Goal: Task Accomplishment & Management: Manage account settings

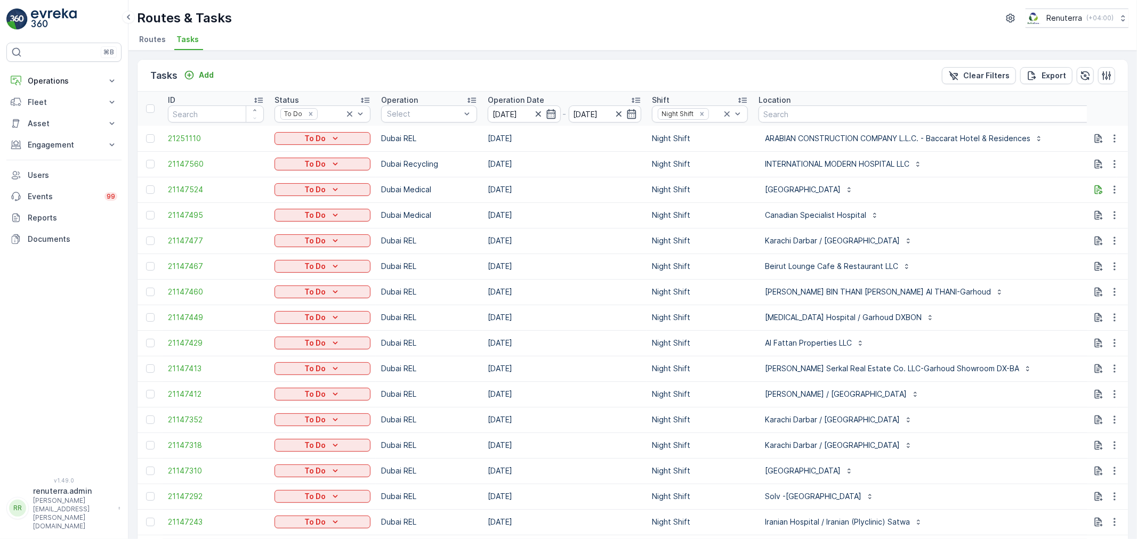
scroll to position [0, 96]
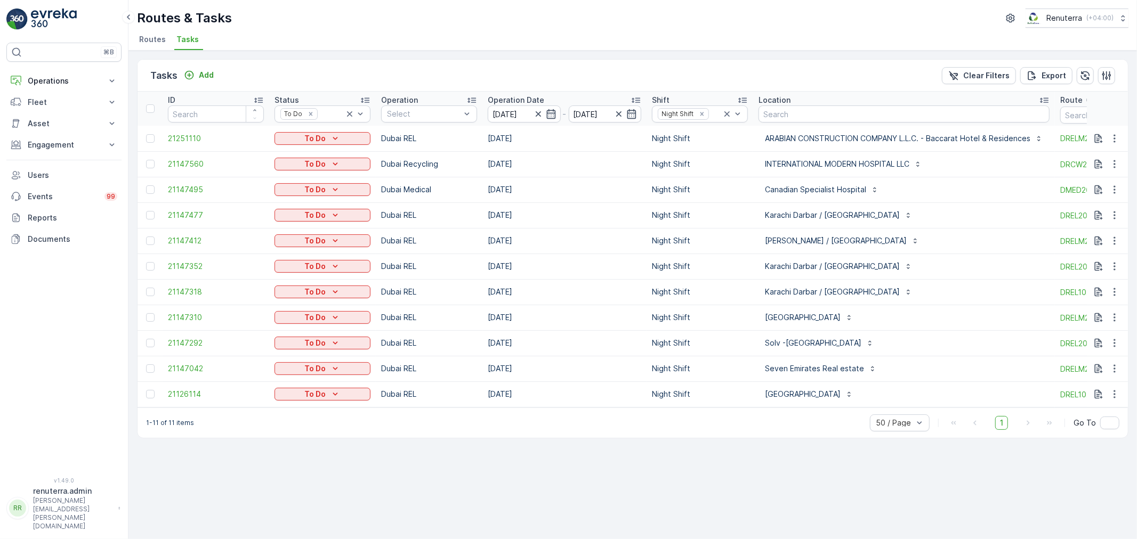
click at [737, 425] on div "1-11 of 11 items 50 / Page 1 Go To" at bounding box center [632, 423] width 990 height 30
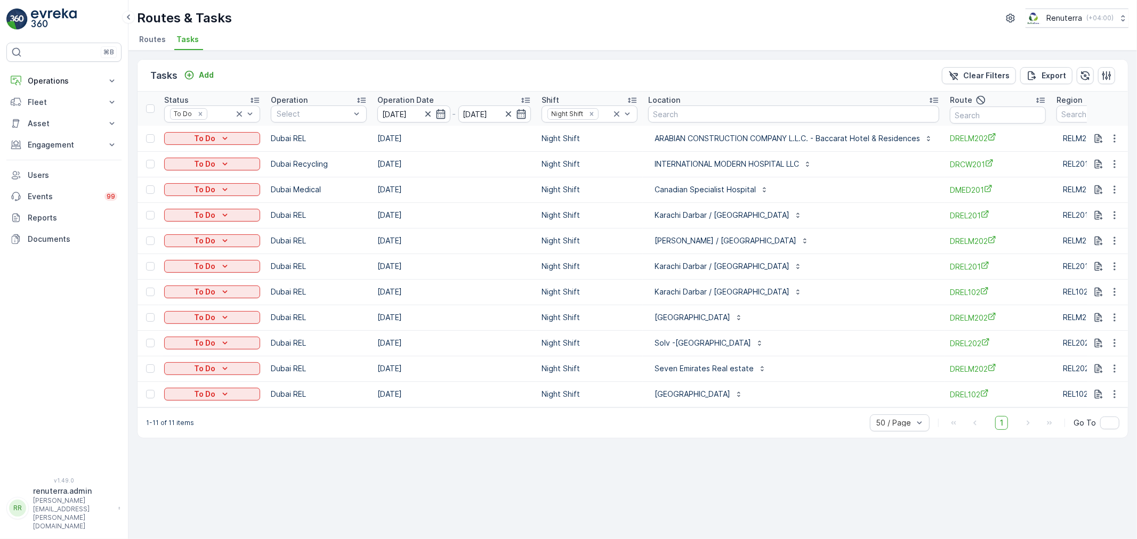
scroll to position [0, 114]
drag, startPoint x: 982, startPoint y: 114, endPoint x: 983, endPoint y: 108, distance: 6.1
click at [982, 109] on input "text" at bounding box center [994, 115] width 96 height 17
type input "202"
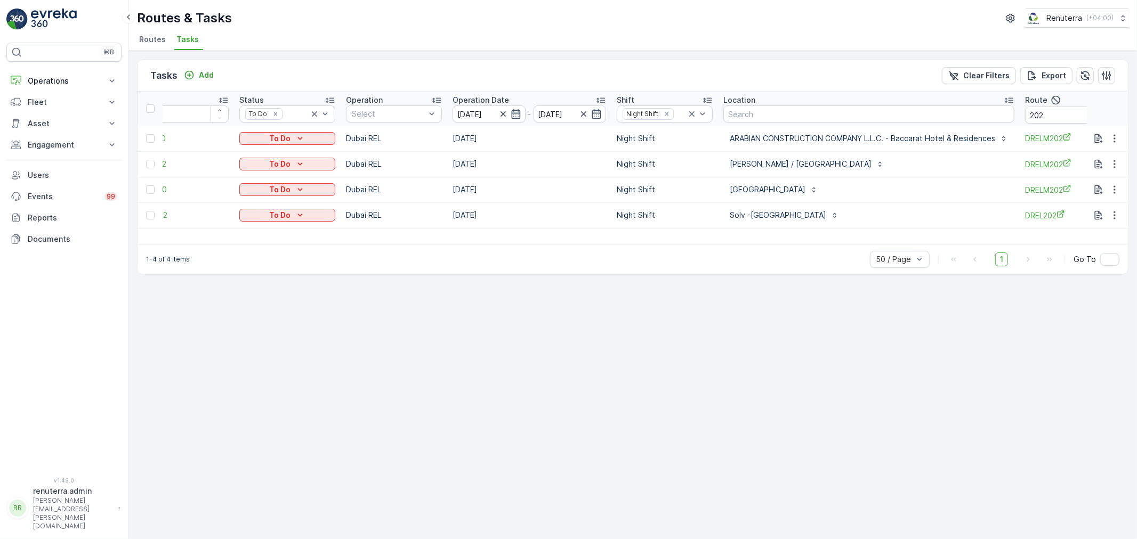
scroll to position [0, 146]
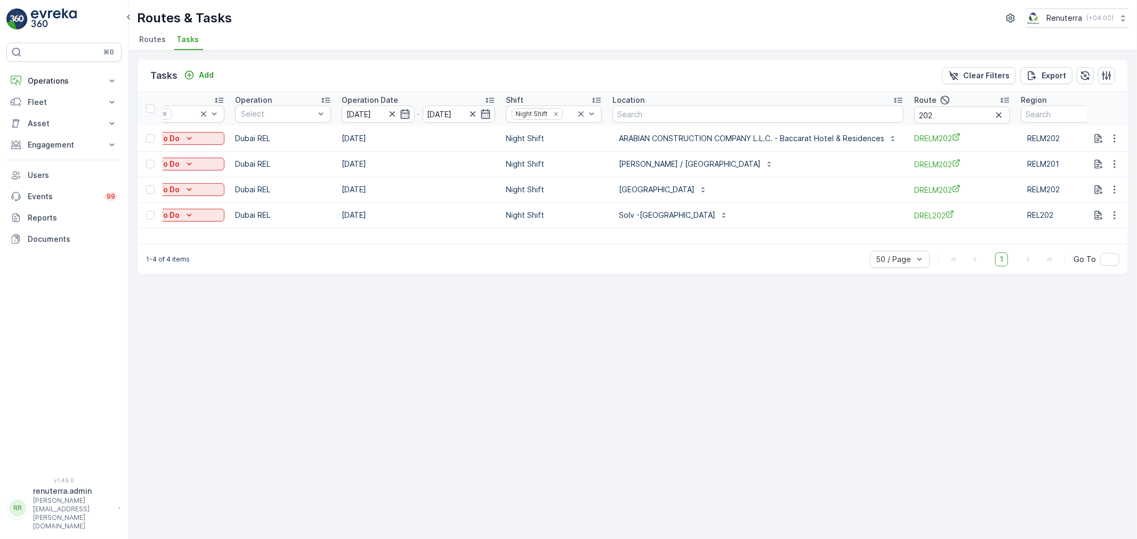
drag, startPoint x: 760, startPoint y: 245, endPoint x: 524, endPoint y: 270, distance: 237.9
click at [524, 270] on div "1-4 of 4 items 50 / Page 1 Go To" at bounding box center [632, 259] width 990 height 30
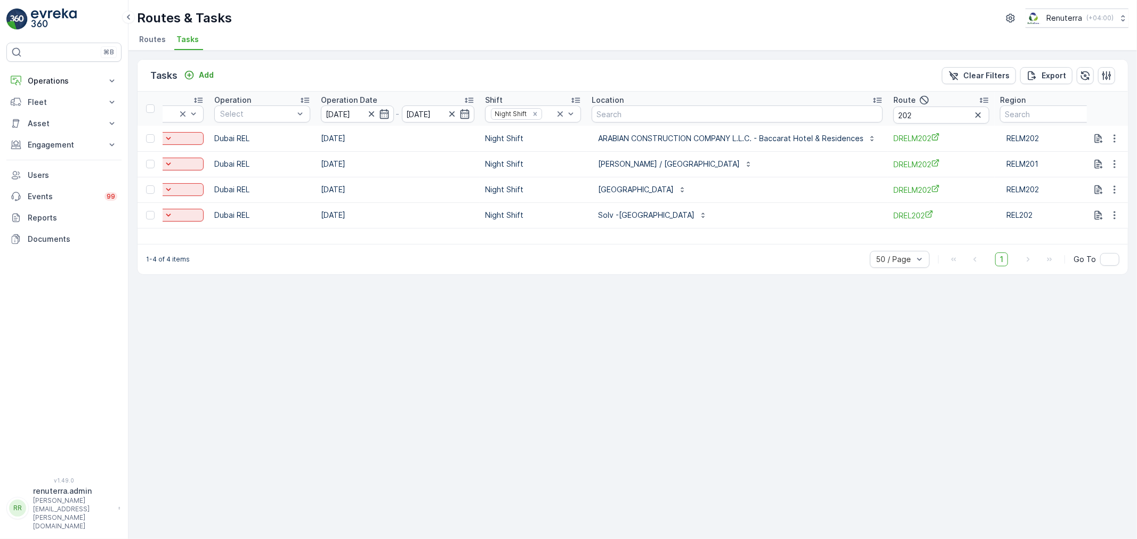
scroll to position [0, 181]
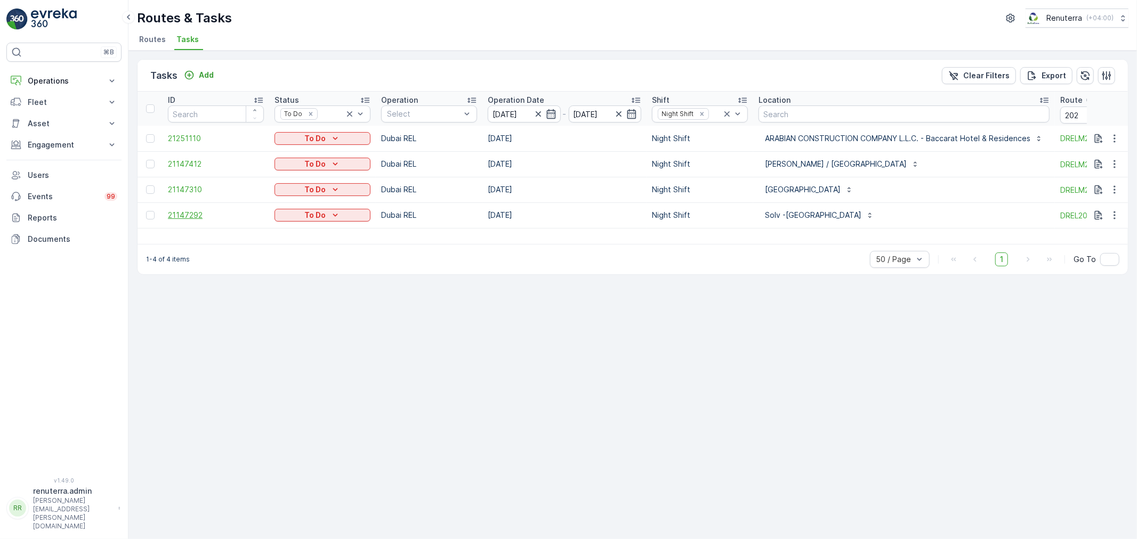
click at [192, 215] on span "21147292" at bounding box center [216, 215] width 96 height 11
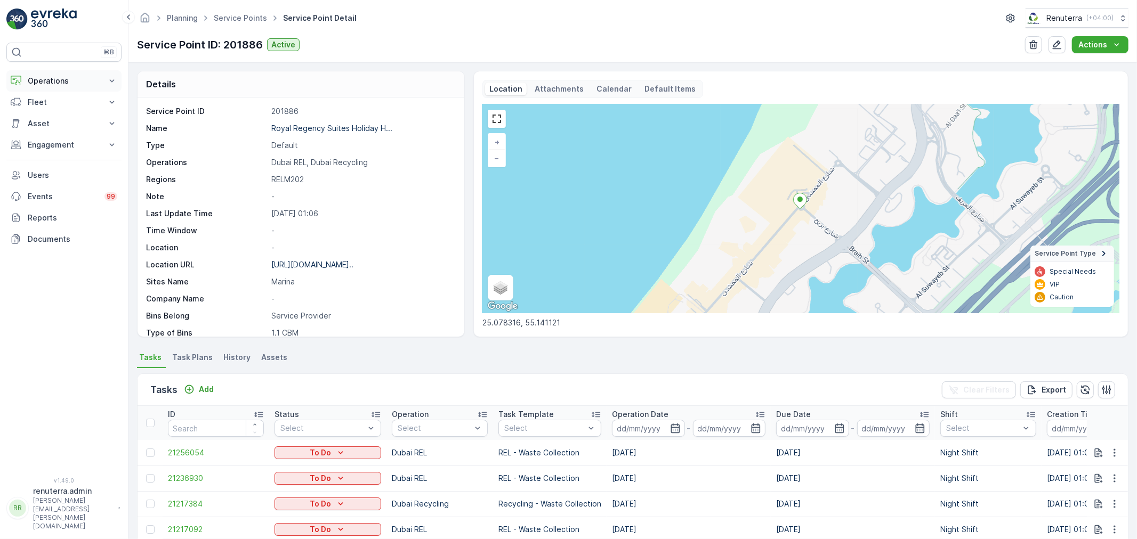
click at [59, 79] on p "Operations" at bounding box center [64, 81] width 72 height 11
click at [56, 109] on p "Planning" at bounding box center [42, 114] width 30 height 11
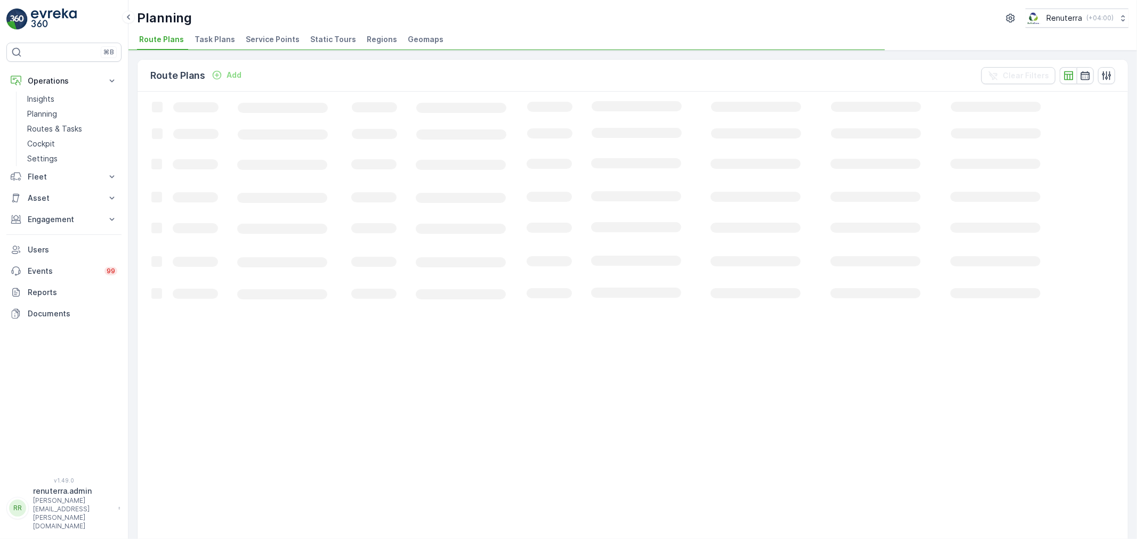
click at [285, 43] on span "Service Points" at bounding box center [273, 39] width 54 height 11
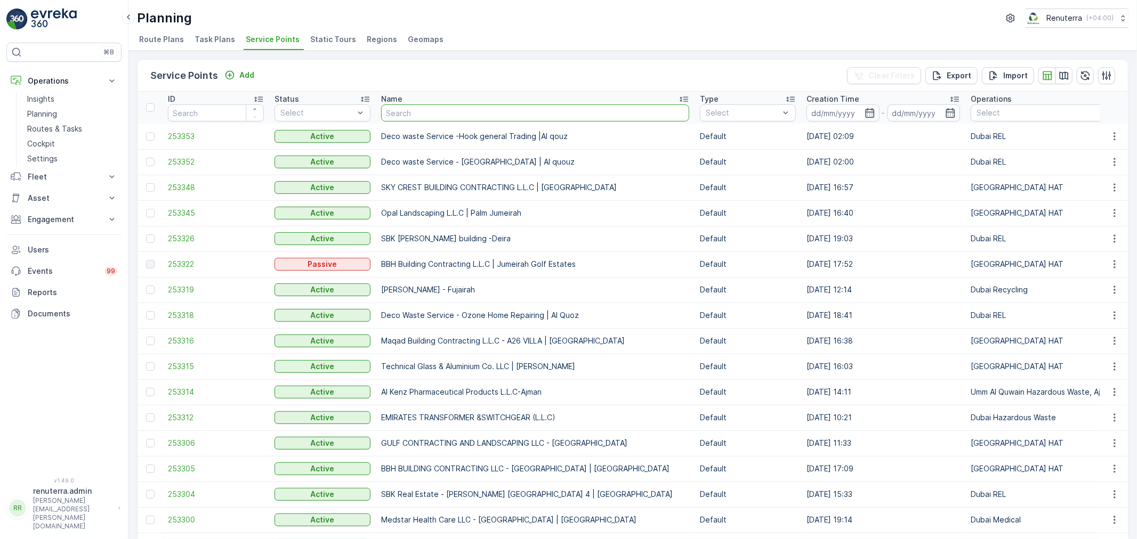
click at [418, 115] on input "text" at bounding box center [535, 112] width 308 height 17
type input "Al hur"
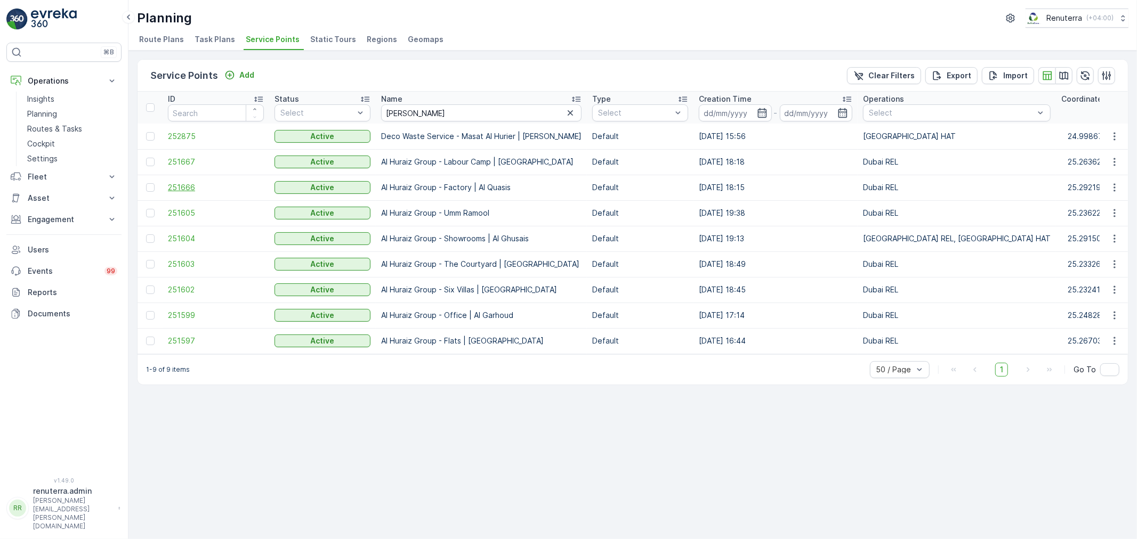
click at [193, 190] on span "251666" at bounding box center [216, 187] width 96 height 11
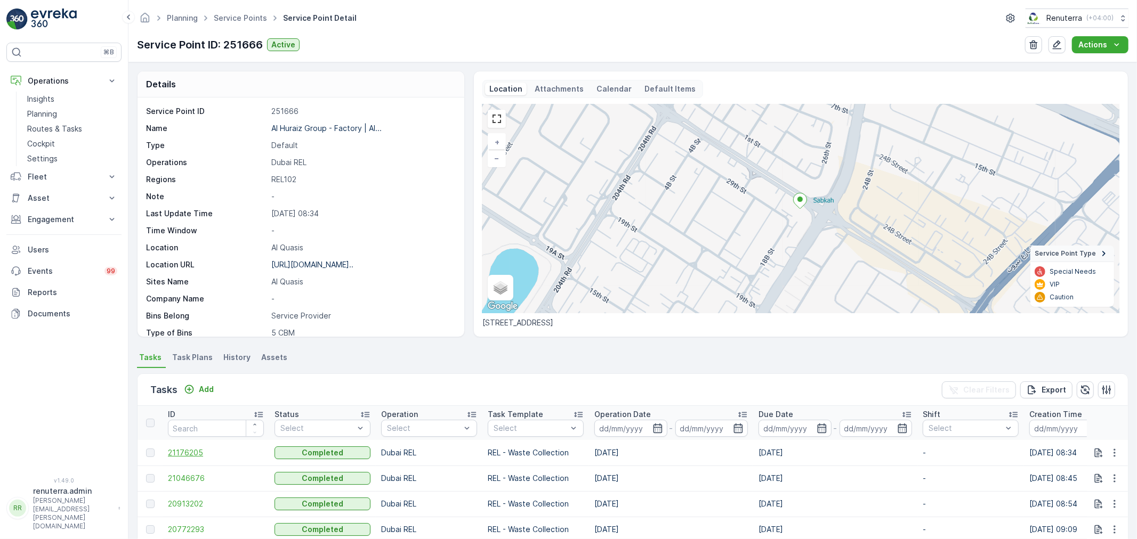
click at [194, 455] on span "21176205" at bounding box center [216, 453] width 96 height 11
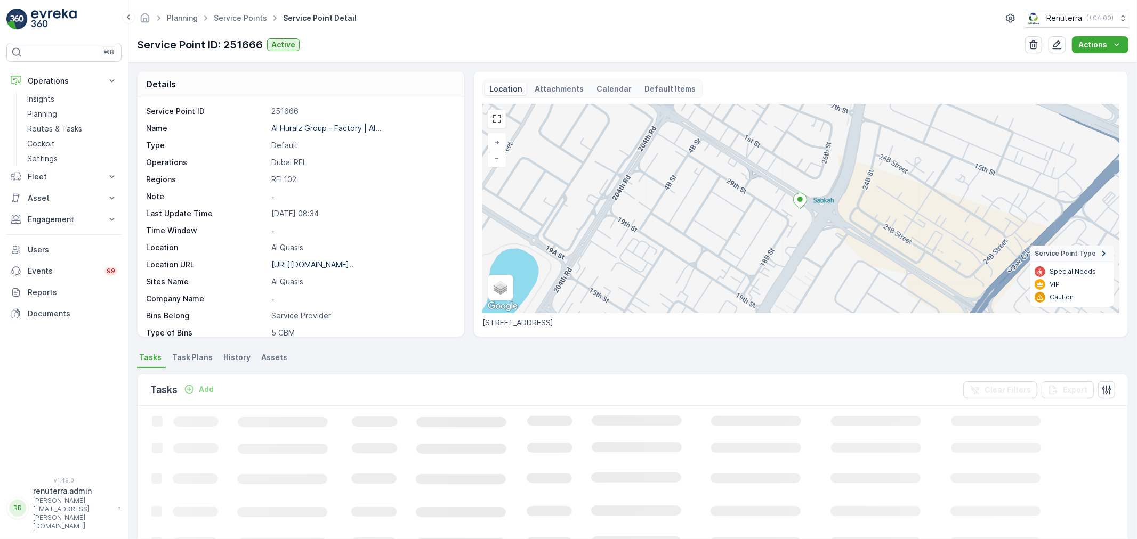
click at [201, 386] on p "Add" at bounding box center [206, 389] width 15 height 11
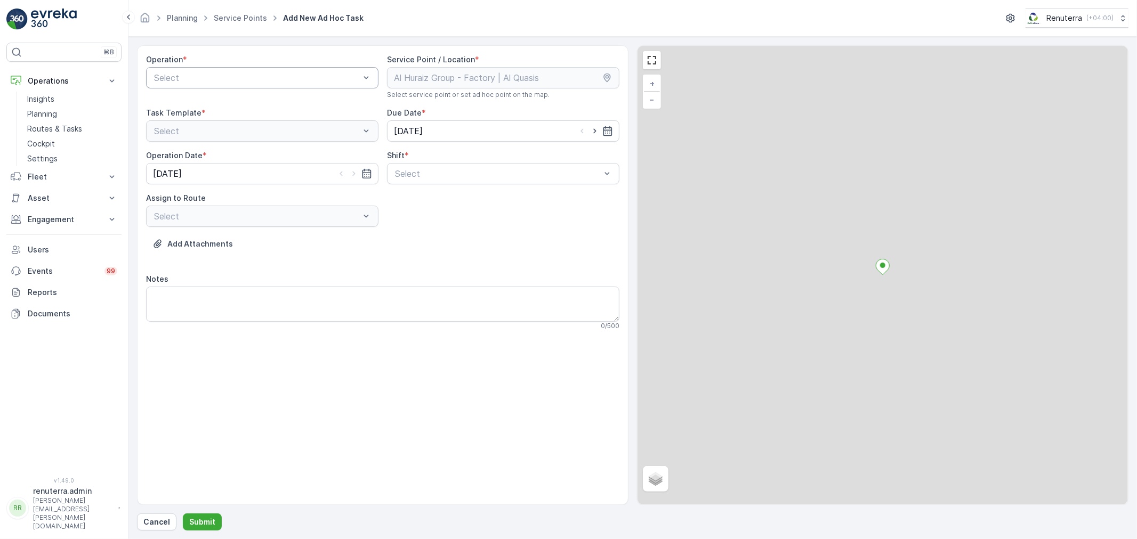
click at [204, 80] on div at bounding box center [257, 78] width 208 height 10
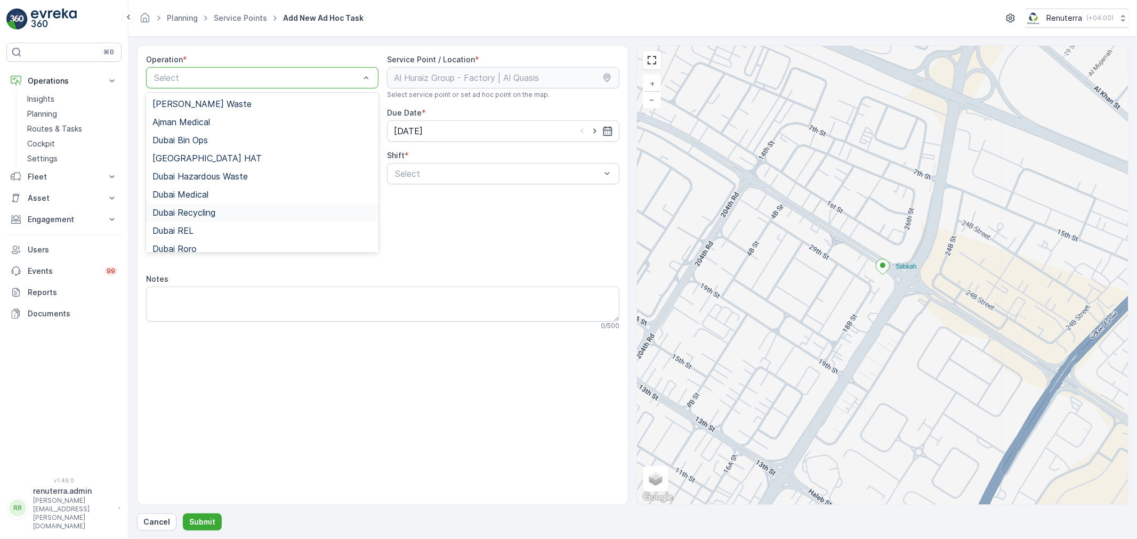
click at [200, 205] on div "Dubai Recycling" at bounding box center [262, 213] width 232 height 18
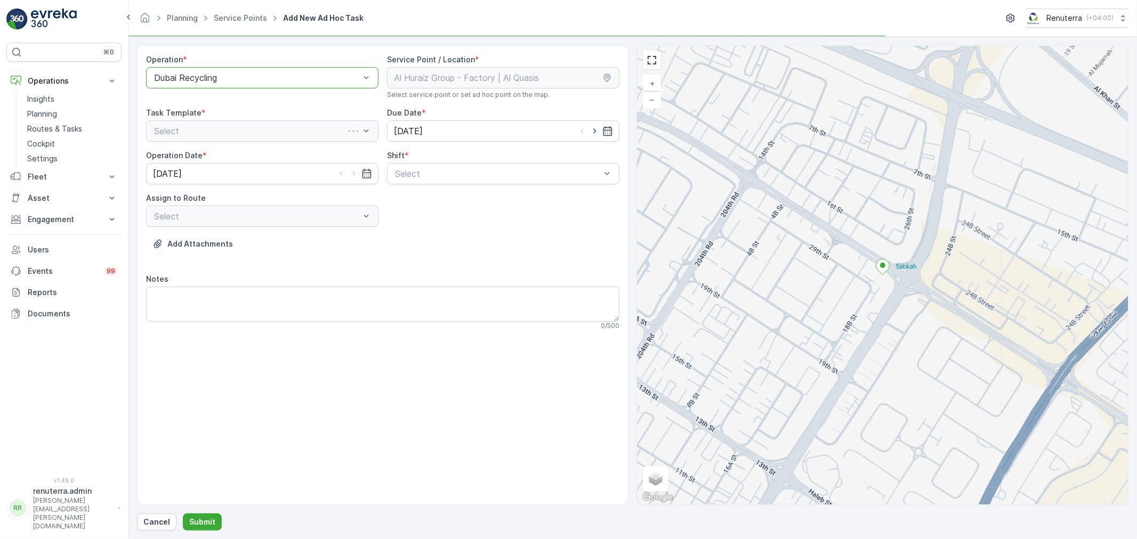
drag, startPoint x: 212, startPoint y: 78, endPoint x: 212, endPoint y: 87, distance: 8.5
click at [213, 78] on div at bounding box center [257, 78] width 208 height 10
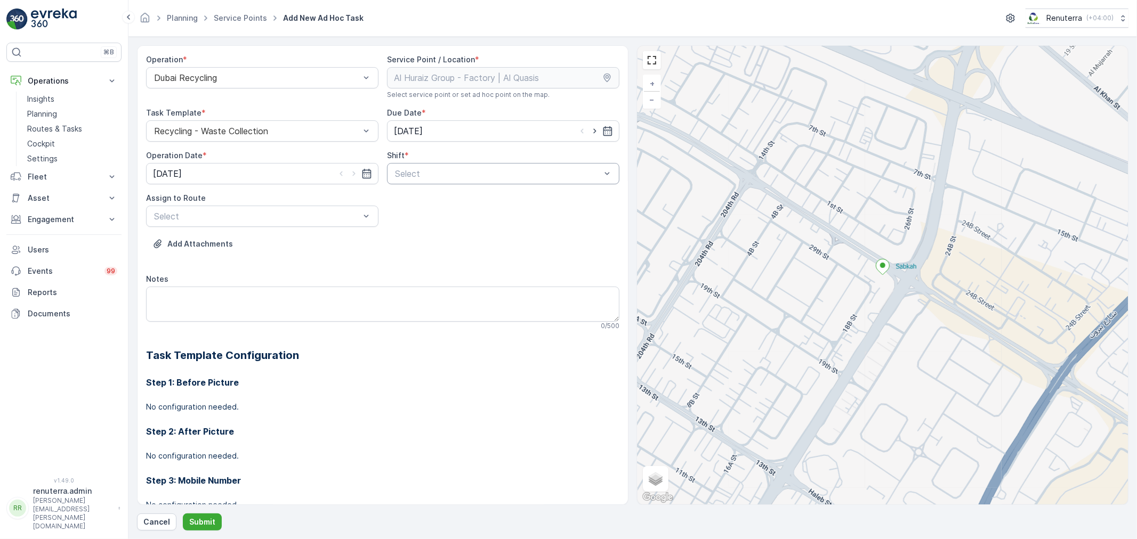
drag, startPoint x: 425, startPoint y: 155, endPoint x: 417, endPoint y: 171, distance: 18.1
click at [422, 164] on div "Shift * Select" at bounding box center [503, 167] width 232 height 34
click at [417, 171] on div at bounding box center [498, 174] width 208 height 10
click at [415, 200] on span "Day Shift" at bounding box center [412, 200] width 38 height 10
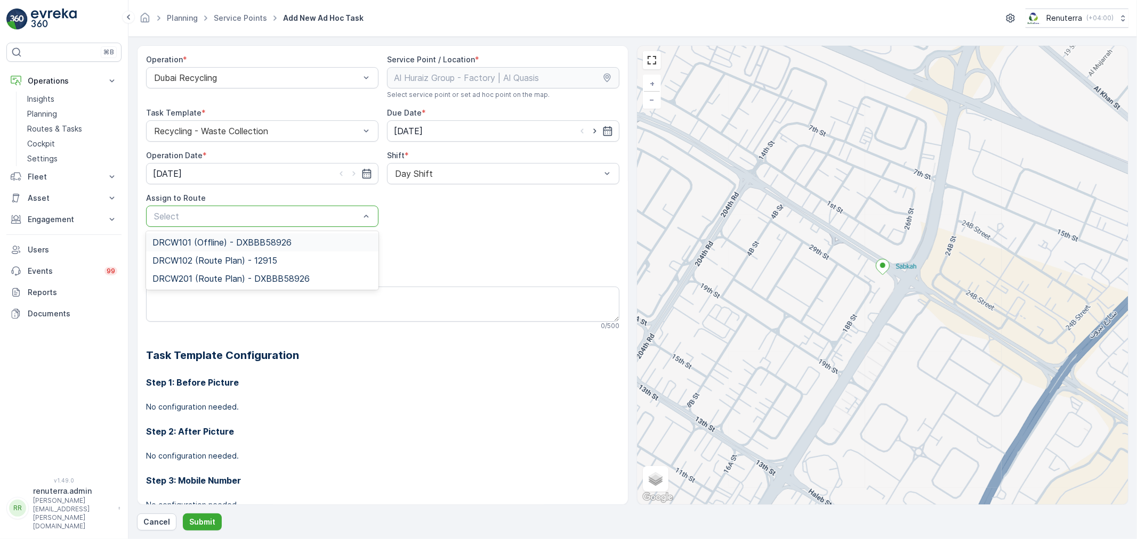
click at [230, 212] on div at bounding box center [257, 217] width 208 height 10
type input "102"
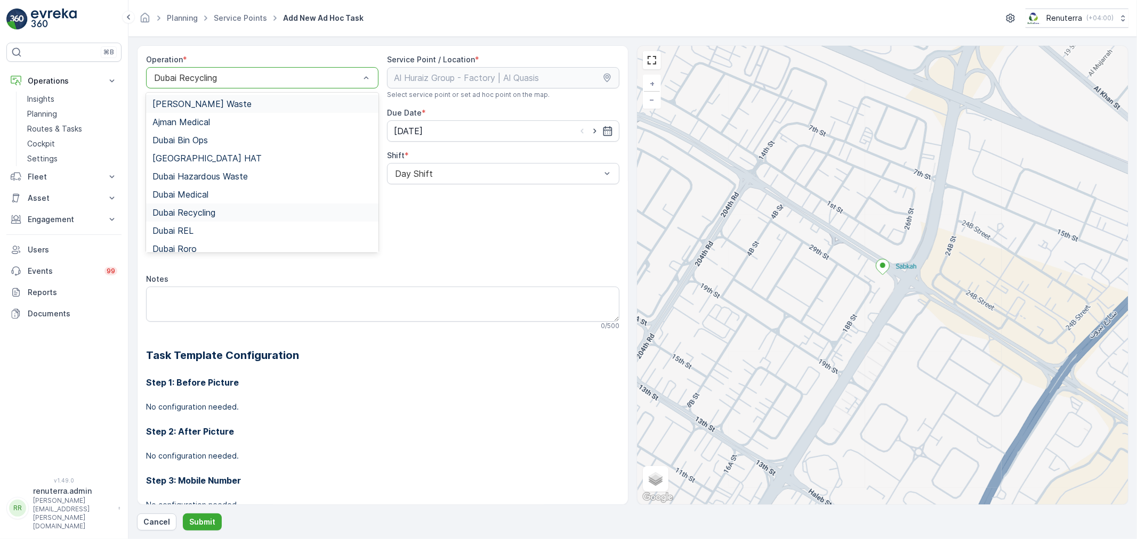
click at [287, 85] on div "Dubai Recycling" at bounding box center [262, 77] width 232 height 21
click at [210, 233] on div "Dubai REL" at bounding box center [262, 231] width 220 height 10
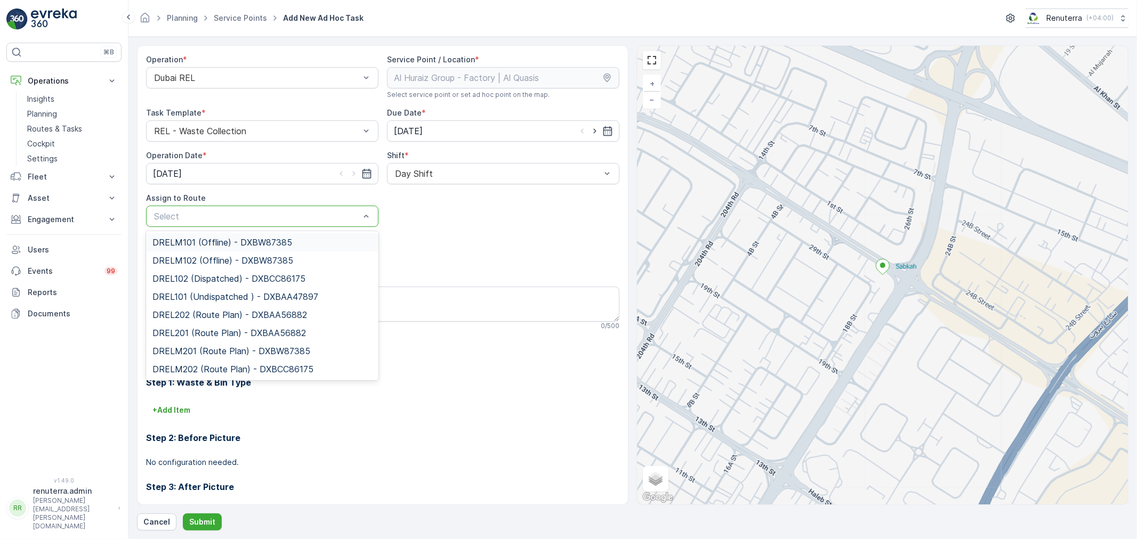
click at [264, 216] on div at bounding box center [257, 217] width 208 height 10
type input "0"
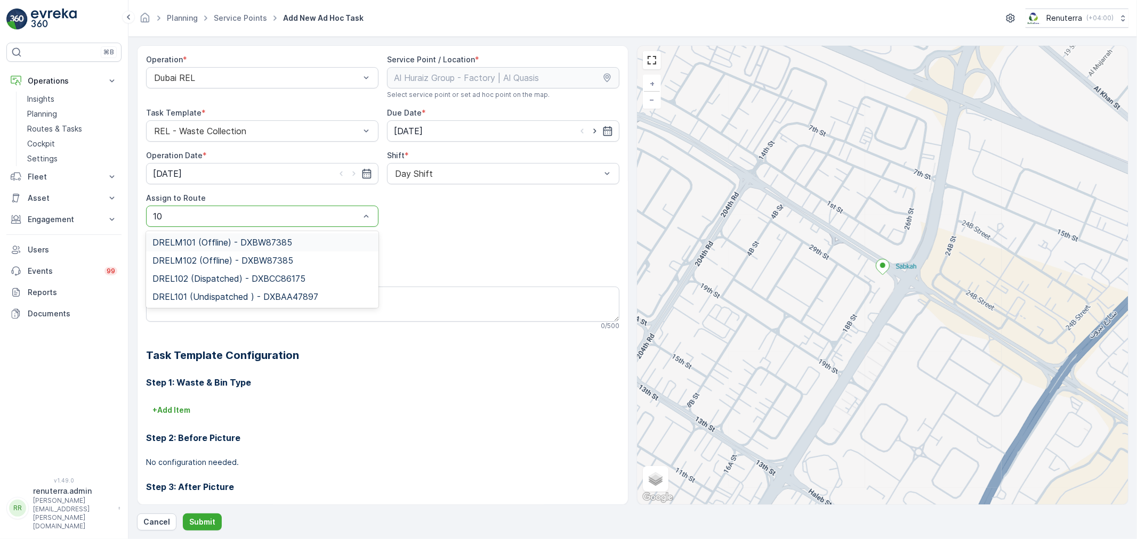
type input "102"
click at [261, 256] on span "DREL102 (Dispatched) - DXBCC86175" at bounding box center [228, 261] width 153 height 10
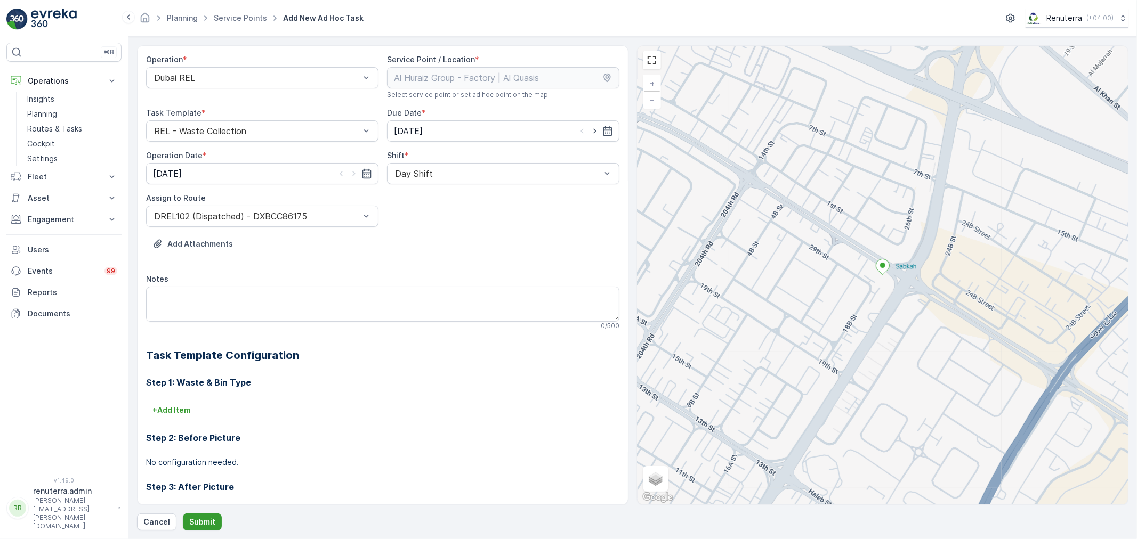
click at [213, 514] on button "Submit" at bounding box center [202, 522] width 39 height 17
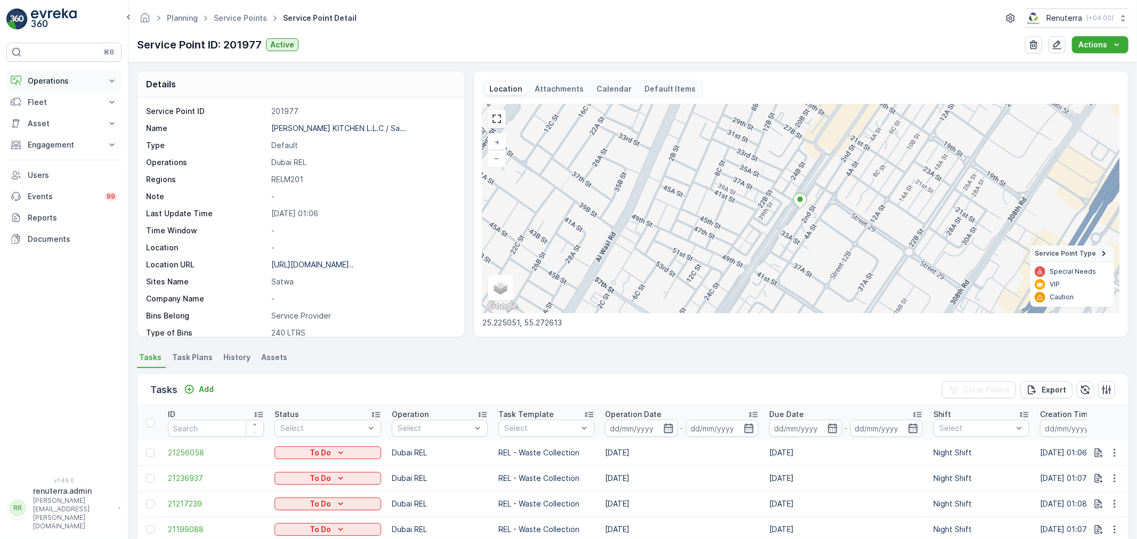
click at [55, 76] on p "Operations" at bounding box center [64, 81] width 72 height 11
click at [56, 120] on link "Planning" at bounding box center [72, 114] width 99 height 15
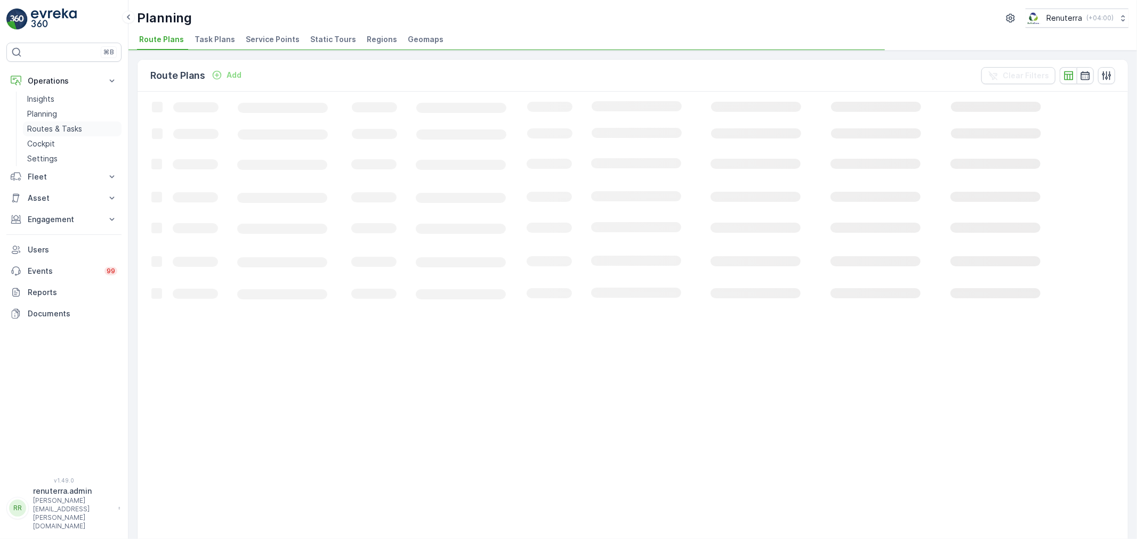
click at [57, 126] on p "Routes & Tasks" at bounding box center [54, 129] width 55 height 11
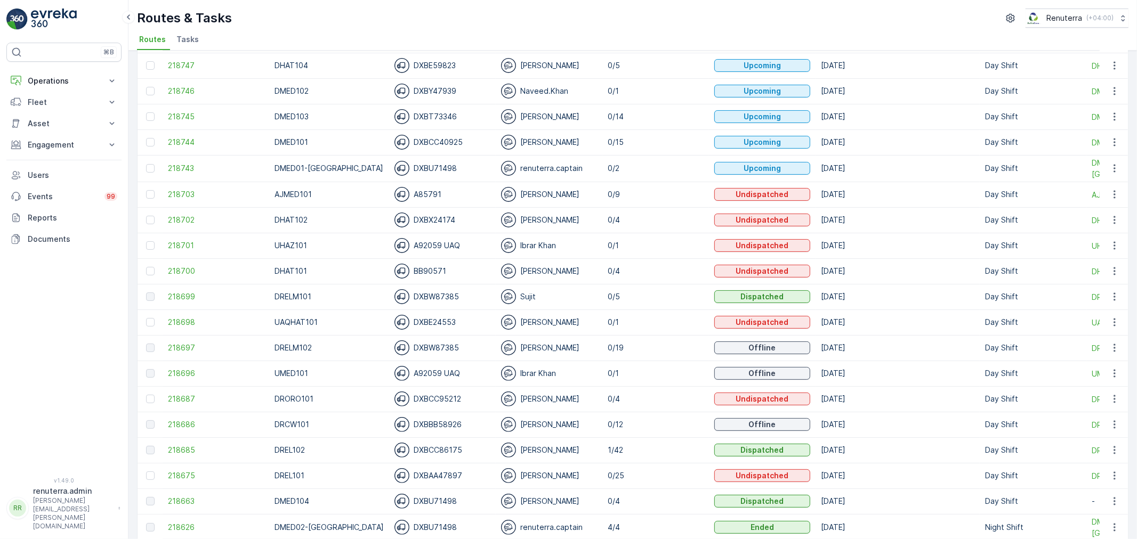
scroll to position [177, 0]
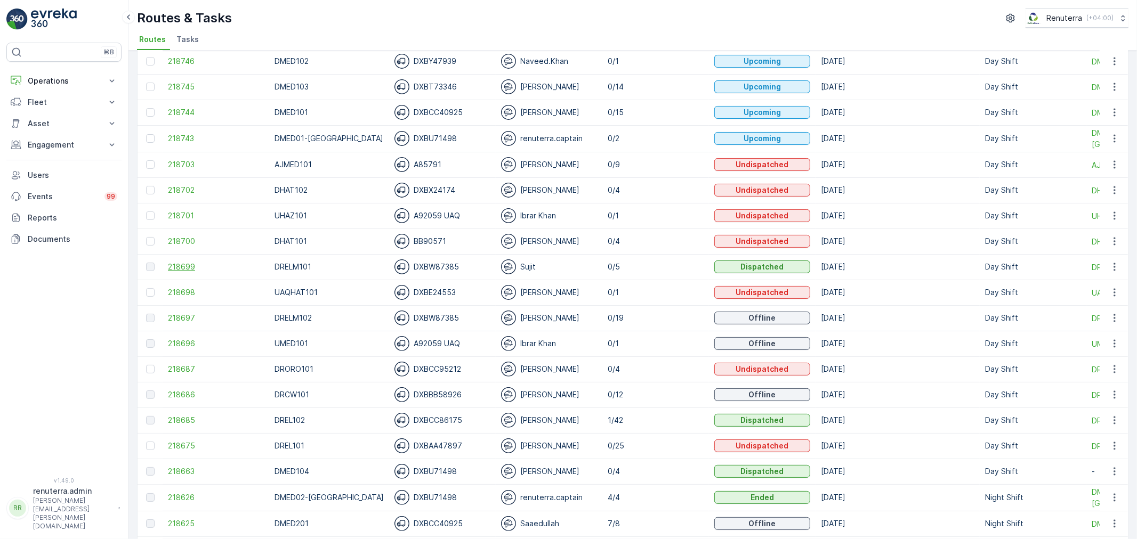
click at [185, 270] on span "218699" at bounding box center [216, 267] width 96 height 11
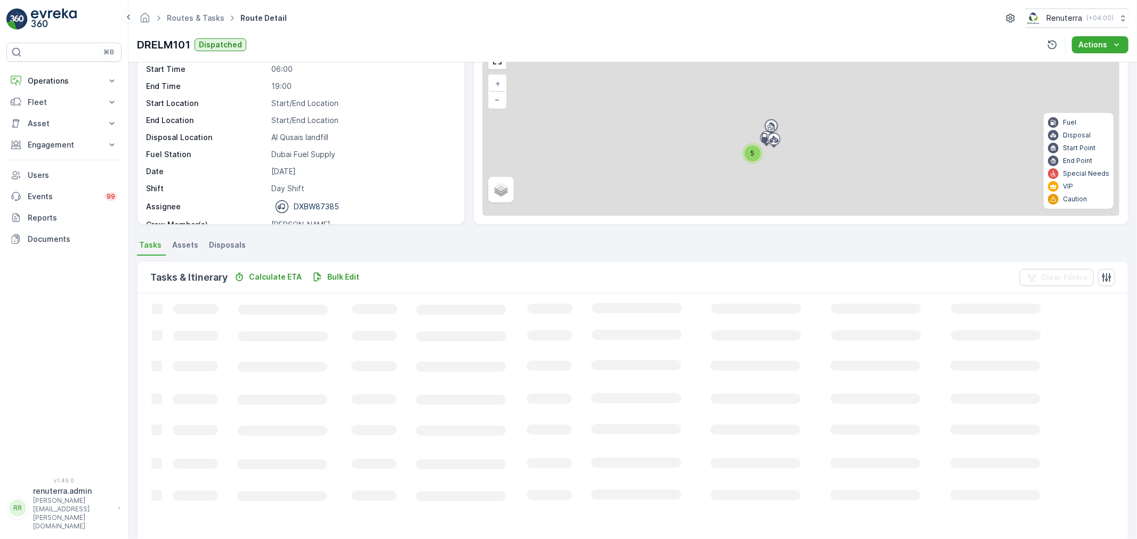
scroll to position [18, 0]
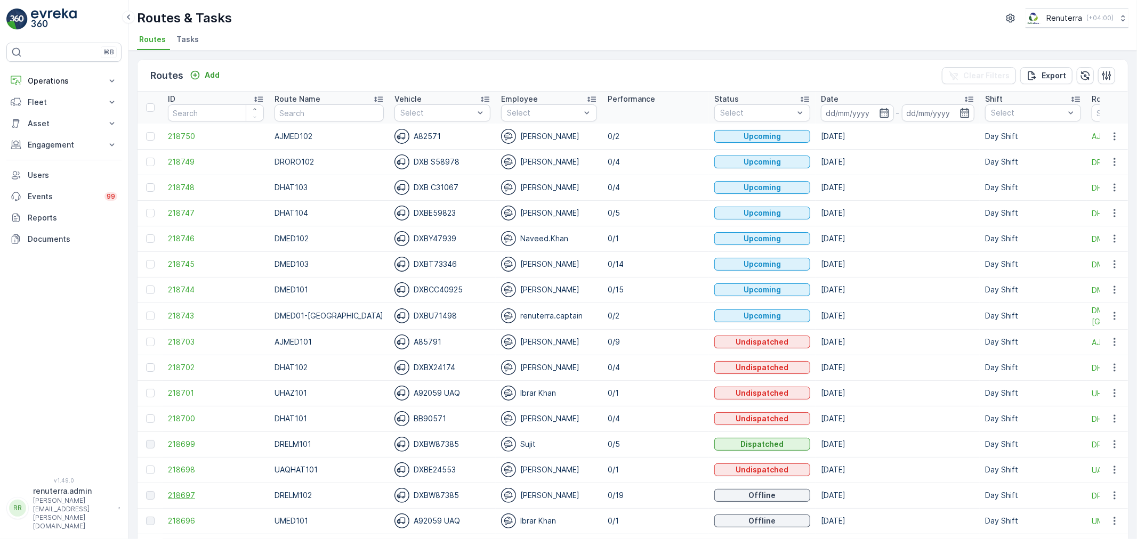
click at [174, 493] on span "218697" at bounding box center [216, 495] width 96 height 11
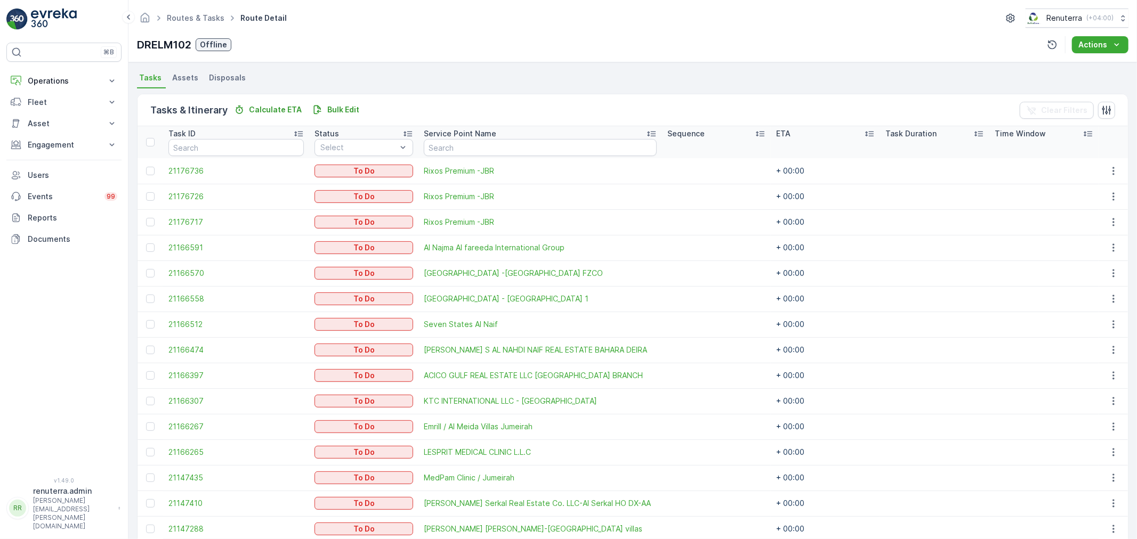
scroll to position [198, 0]
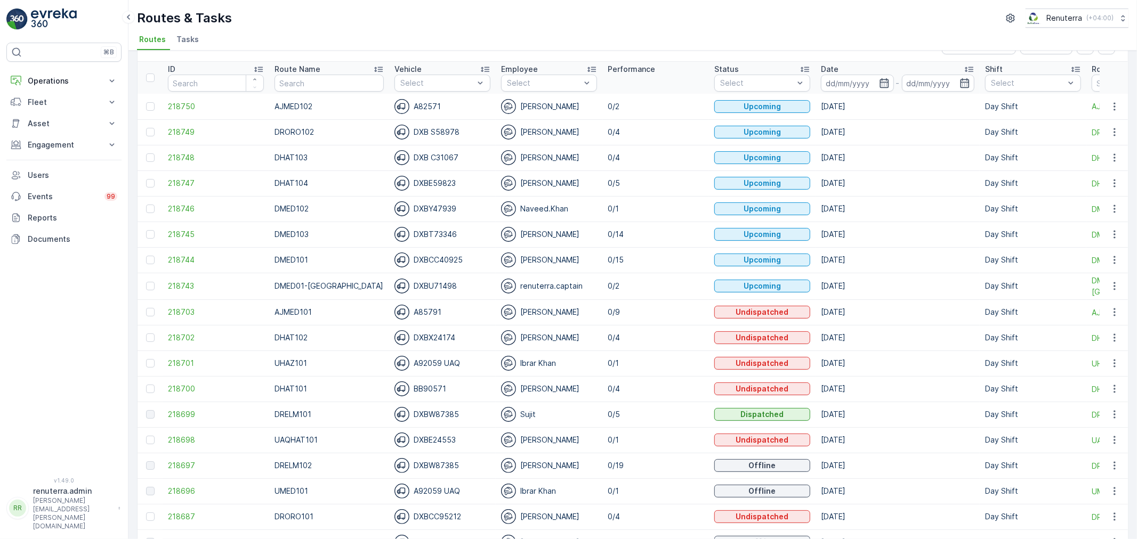
scroll to position [59, 0]
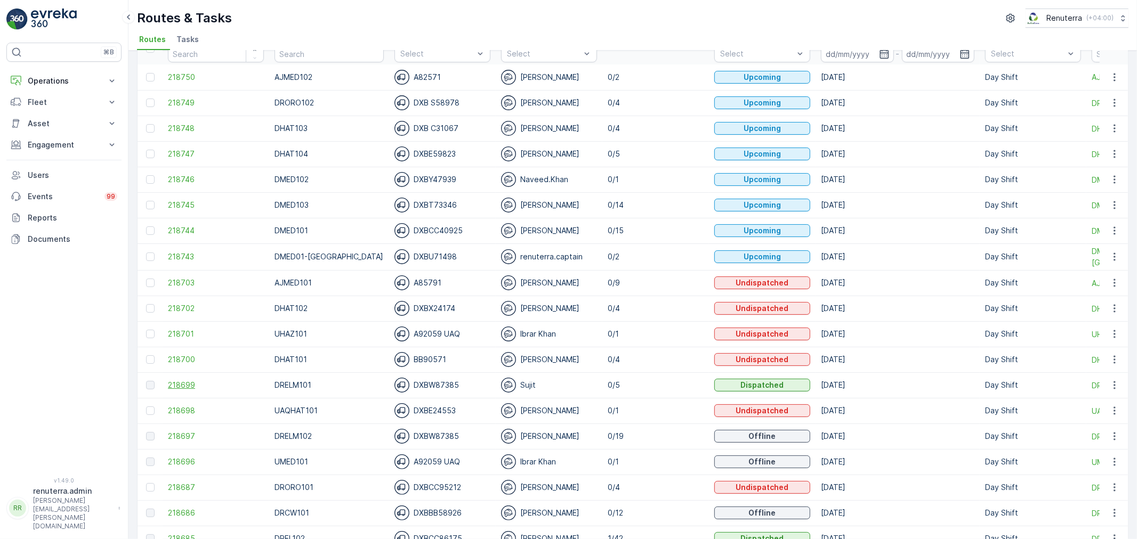
click at [173, 386] on span "218699" at bounding box center [216, 385] width 96 height 11
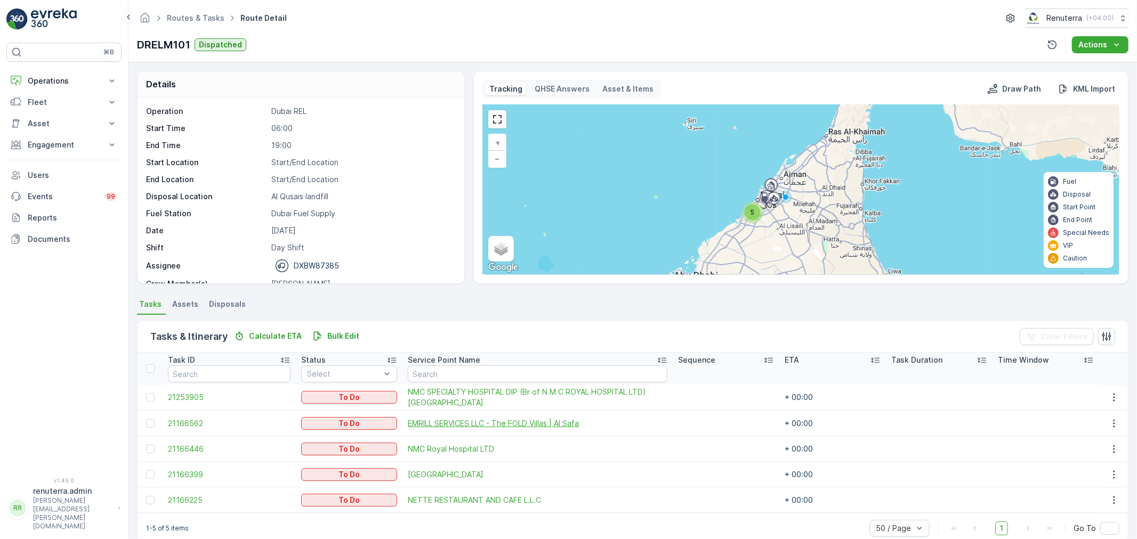
click at [491, 418] on span "EMRILL SERVICES LLC - The FOLD Villas | Al Safa" at bounding box center [538, 423] width 260 height 11
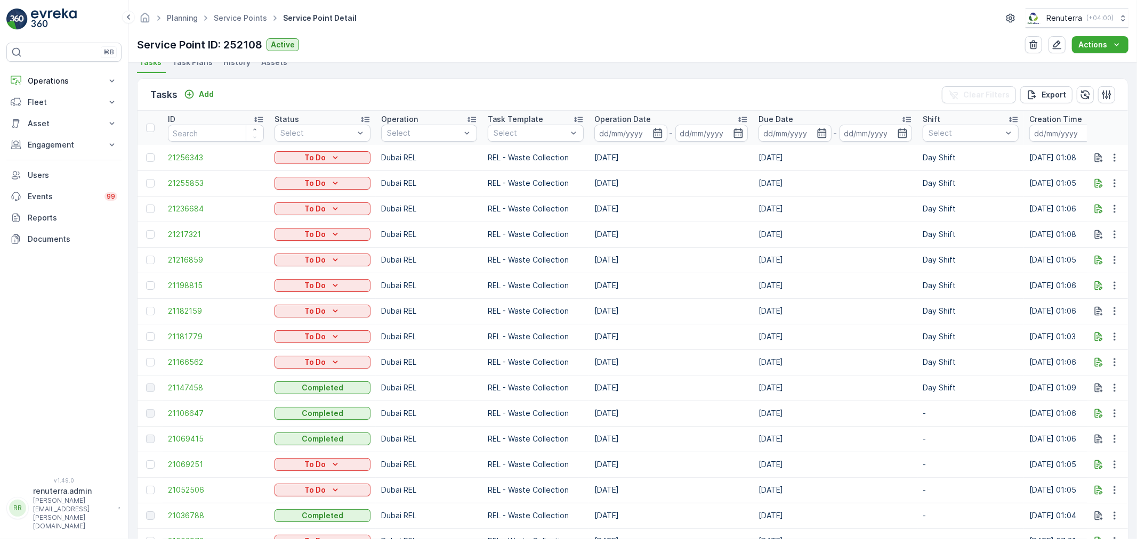
scroll to position [296, 0]
drag, startPoint x: 1106, startPoint y: 359, endPoint x: 1107, endPoint y: 366, distance: 7.5
click at [1109, 362] on icon "button" at bounding box center [1114, 362] width 11 height 11
click at [1100, 437] on div "Delete" at bounding box center [1097, 441] width 80 height 15
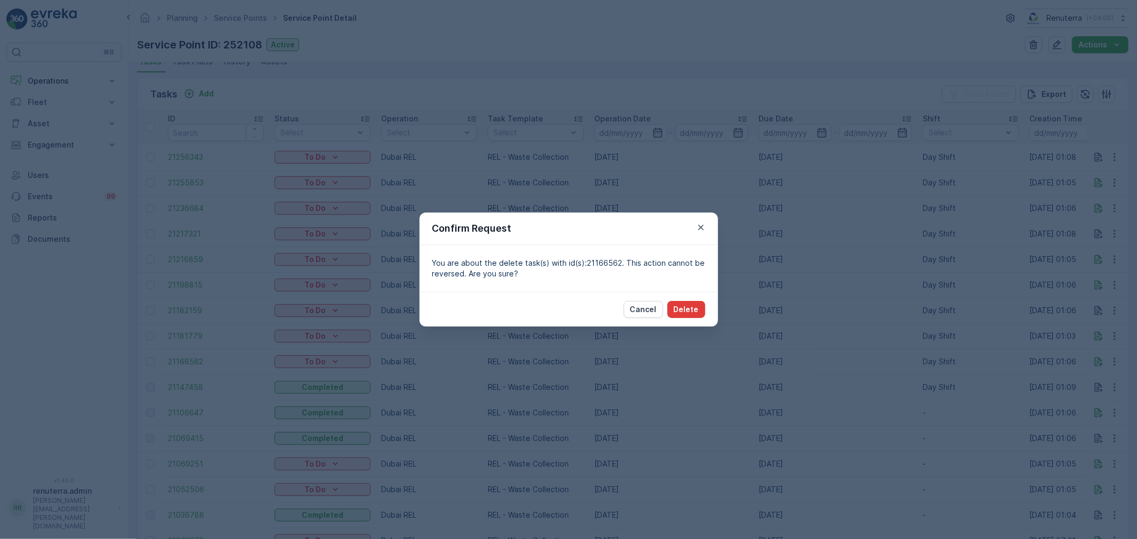
click at [691, 310] on p "Delete" at bounding box center [686, 309] width 25 height 11
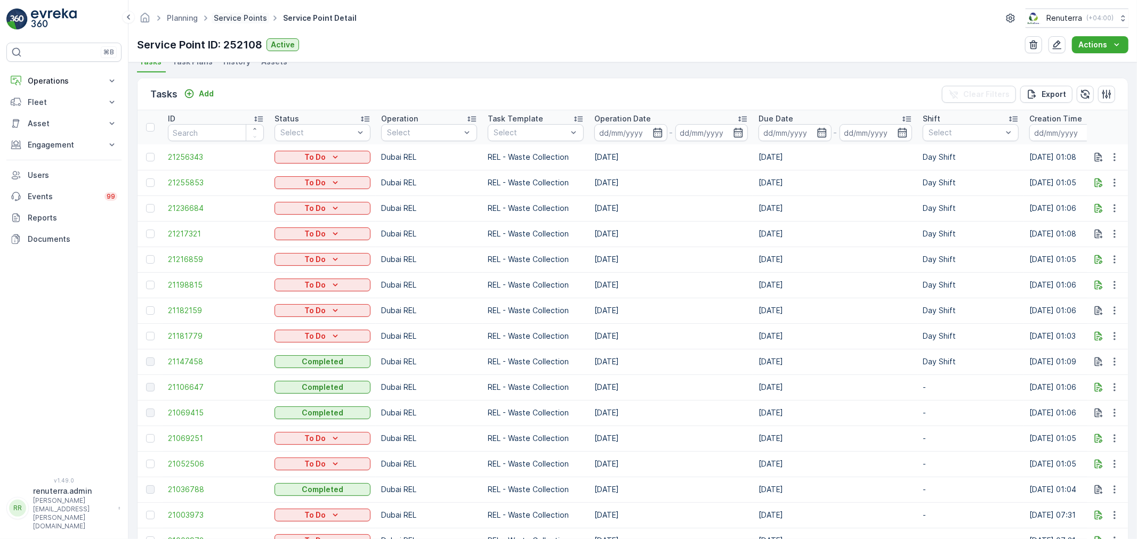
click at [225, 20] on link "Service Points" at bounding box center [240, 17] width 53 height 9
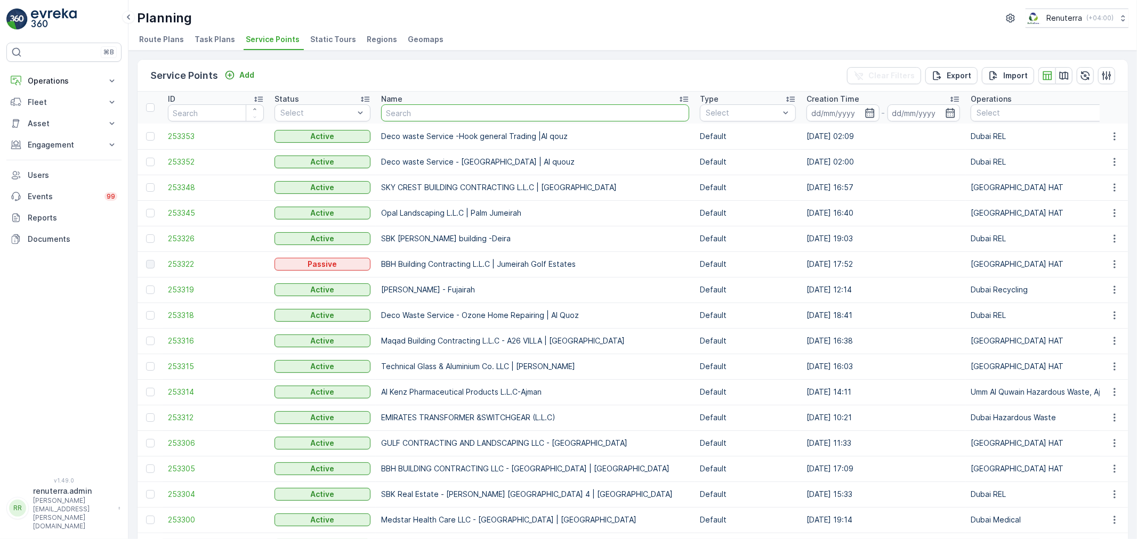
click at [427, 108] on input "text" at bounding box center [535, 112] width 308 height 17
type input "wade adams"
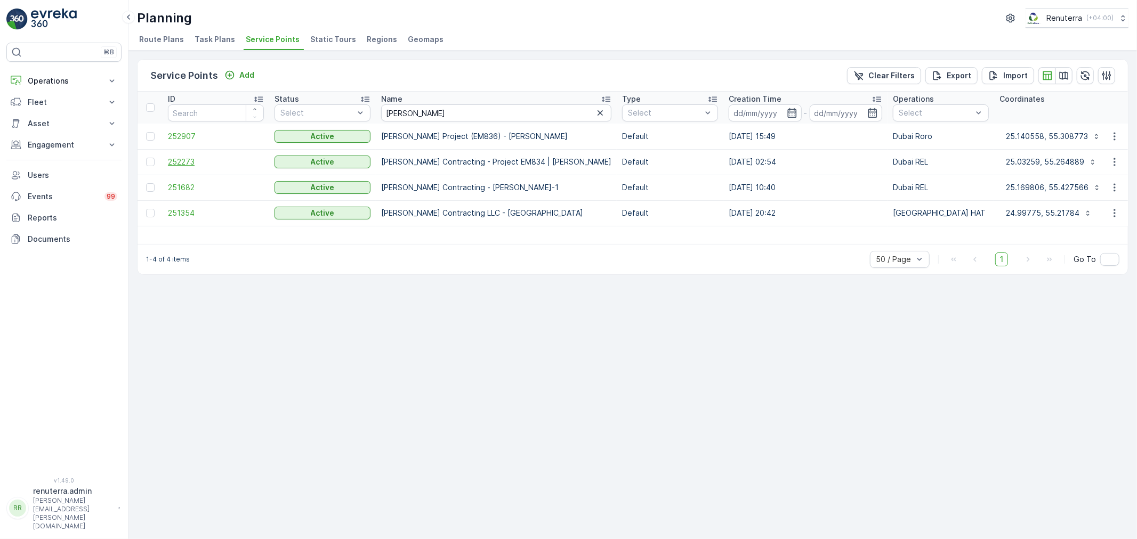
click at [171, 157] on span "252273" at bounding box center [216, 162] width 96 height 11
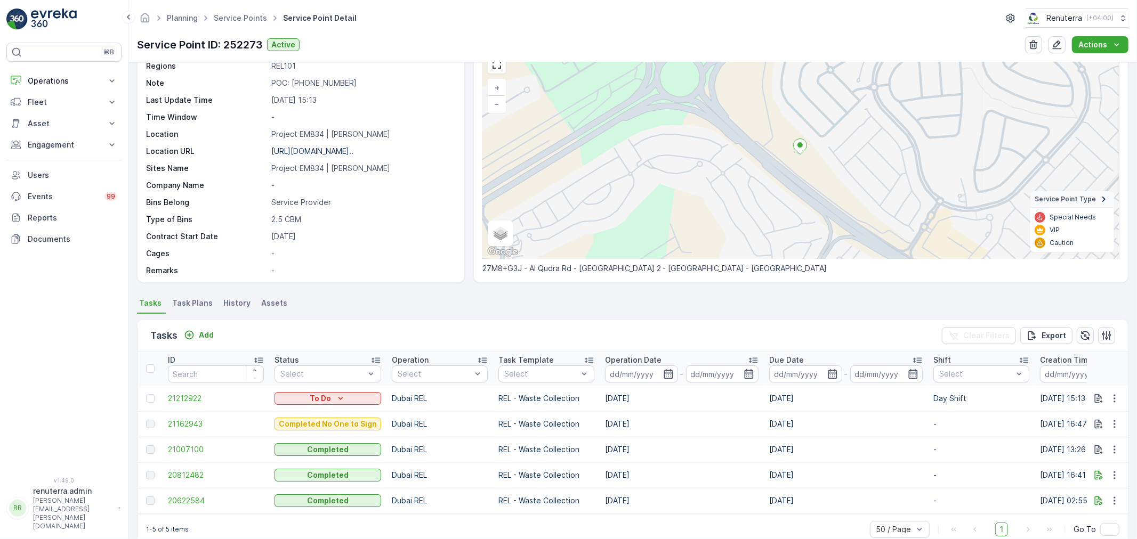
scroll to position [79, 0]
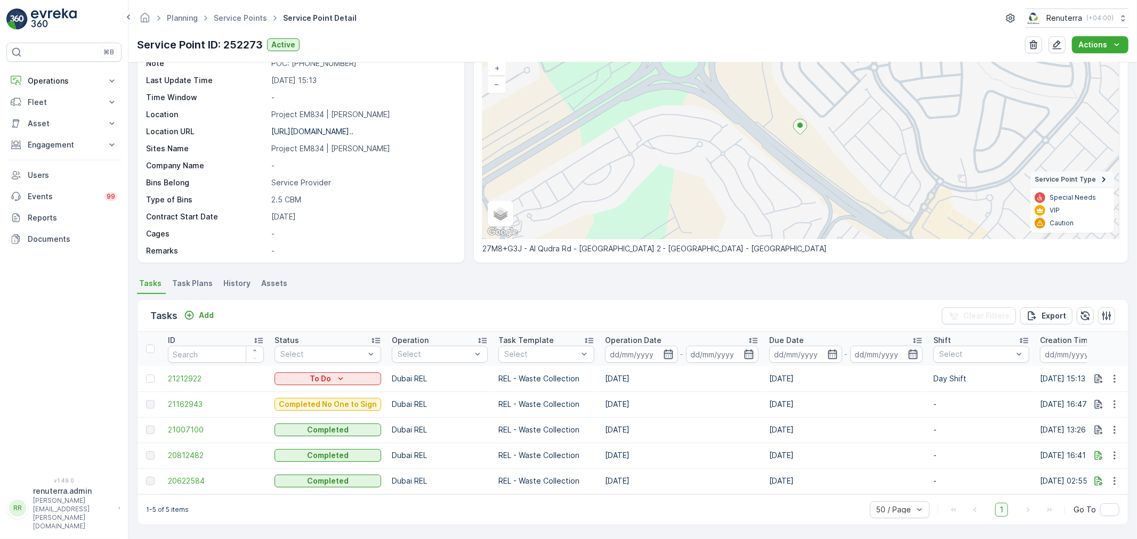
drag, startPoint x: 33, startPoint y: 33, endPoint x: 41, endPoint y: 33, distance: 8.0
drag, startPoint x: 41, startPoint y: 33, endPoint x: 428, endPoint y: 499, distance: 605.9
click at [428, 499] on div "1-5 of 5 items 50 / Page 1 Go To" at bounding box center [632, 510] width 990 height 30
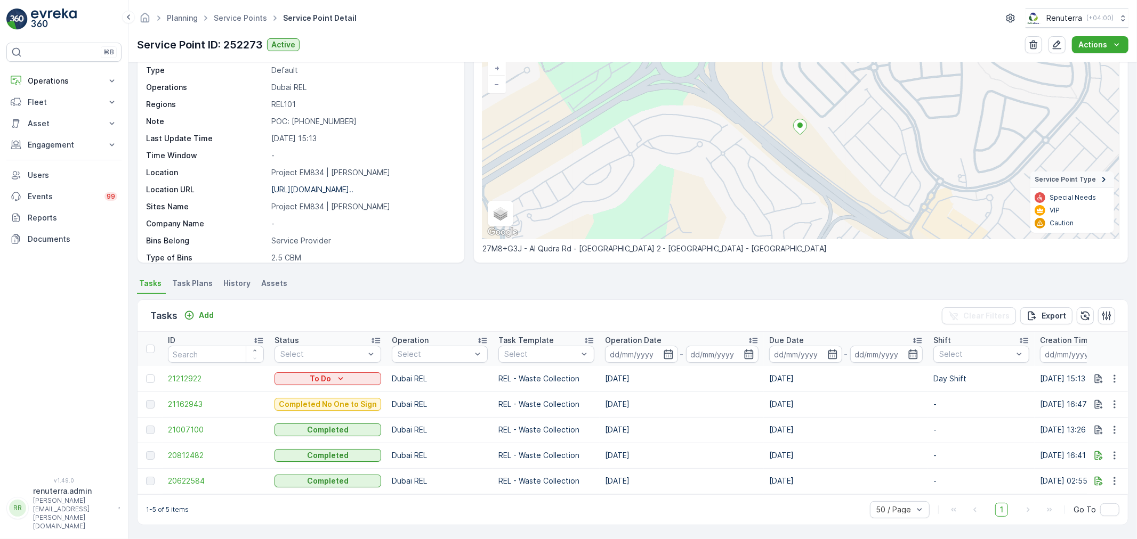
scroll to position [0, 0]
click at [189, 400] on span "21162943" at bounding box center [216, 404] width 96 height 11
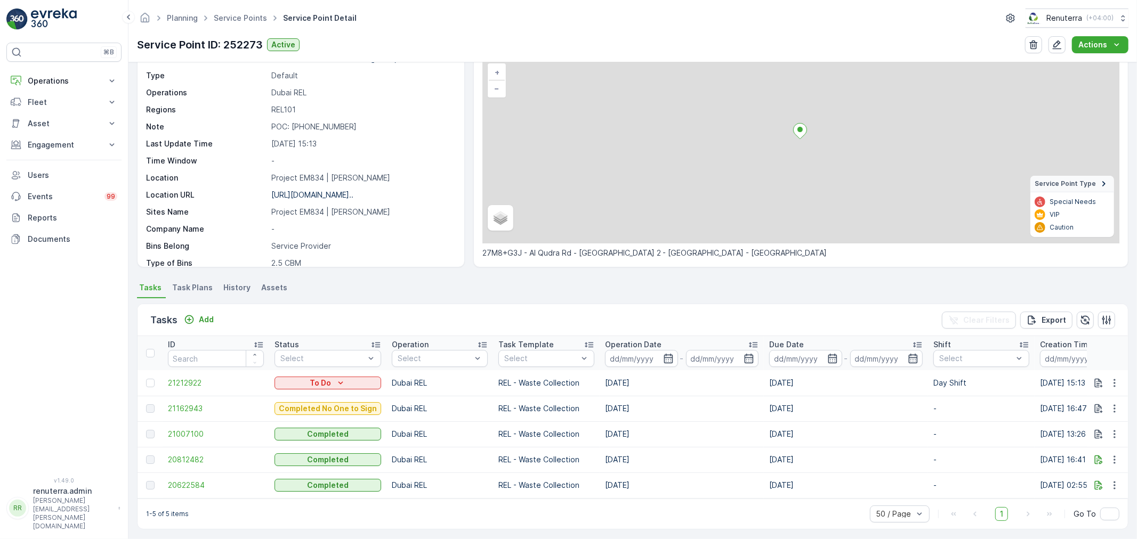
scroll to position [78, 0]
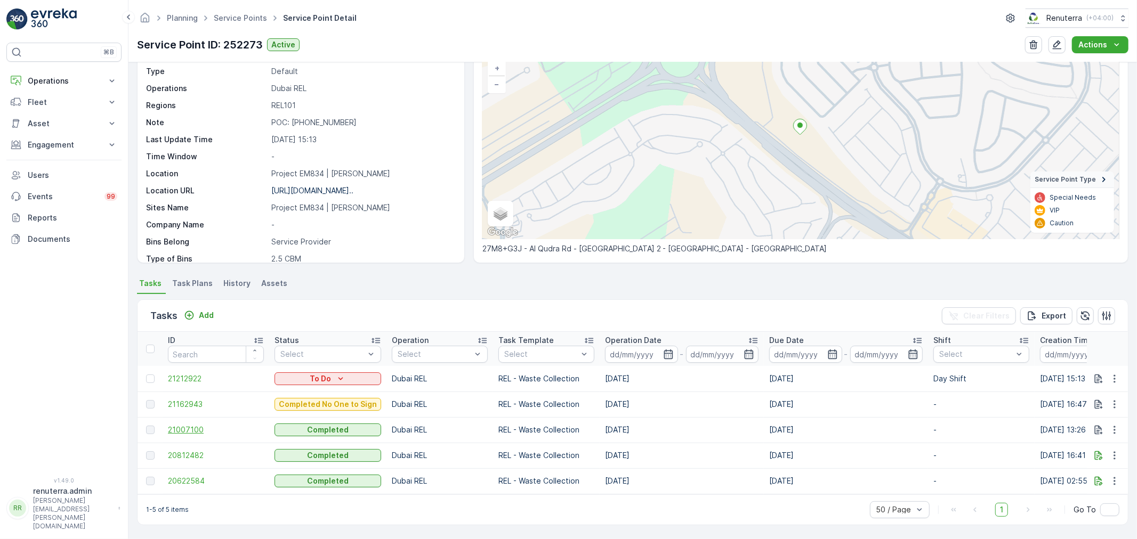
click at [185, 425] on span "21007100" at bounding box center [216, 430] width 96 height 11
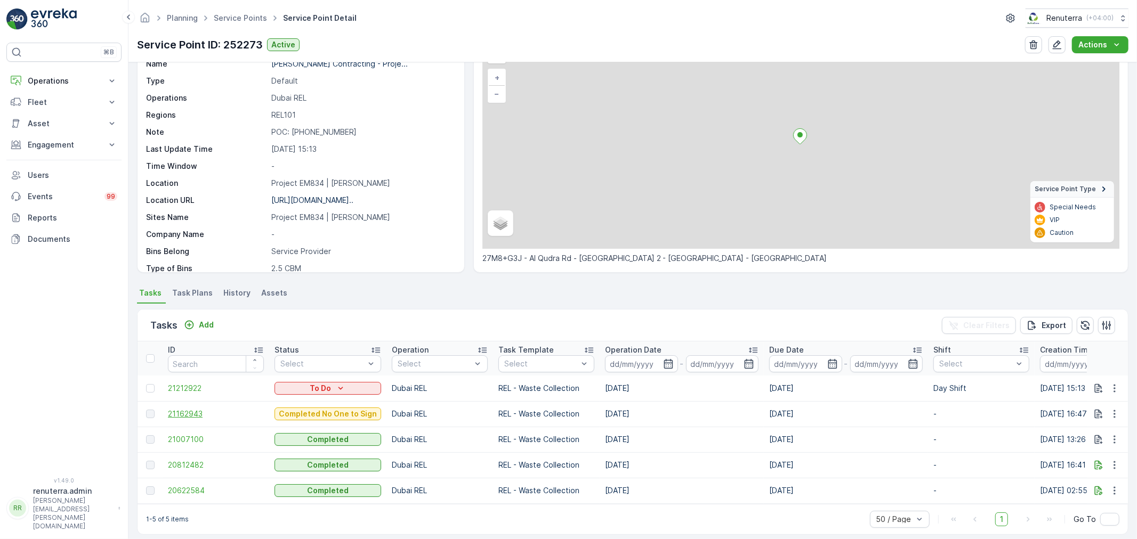
scroll to position [78, 0]
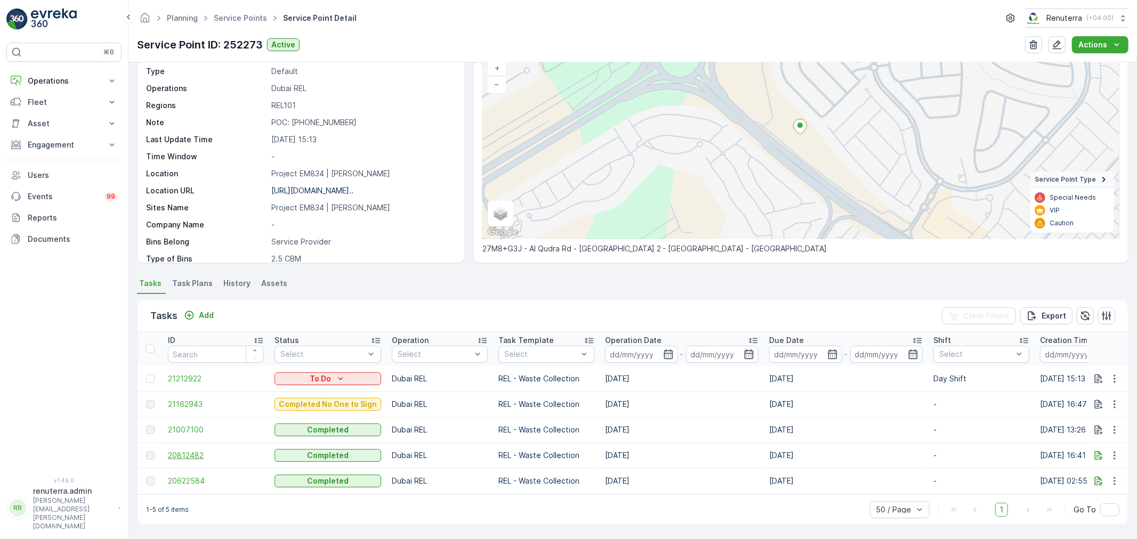
click at [180, 451] on span "20812482" at bounding box center [216, 455] width 96 height 11
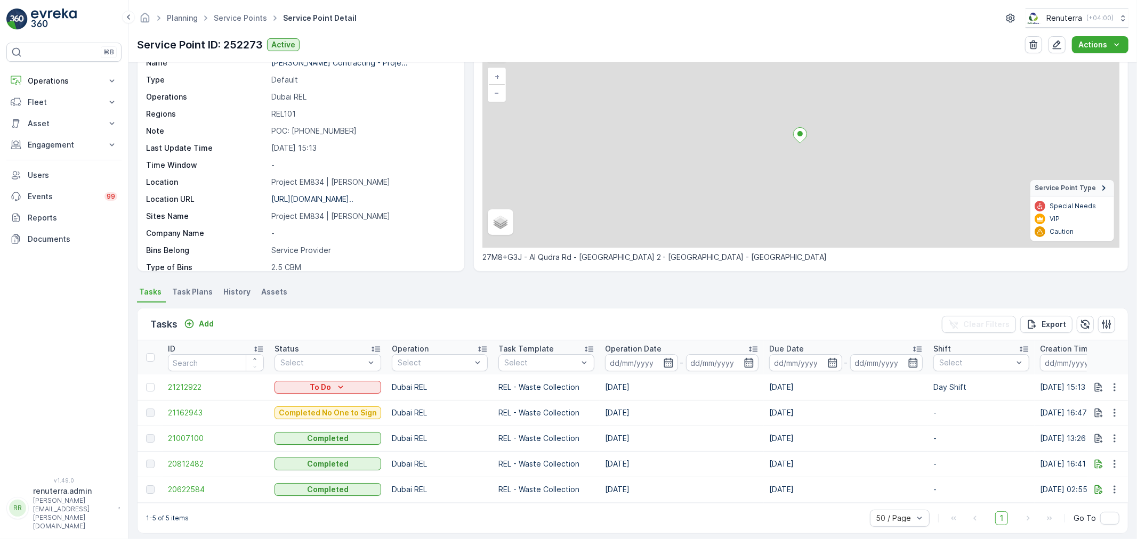
scroll to position [78, 0]
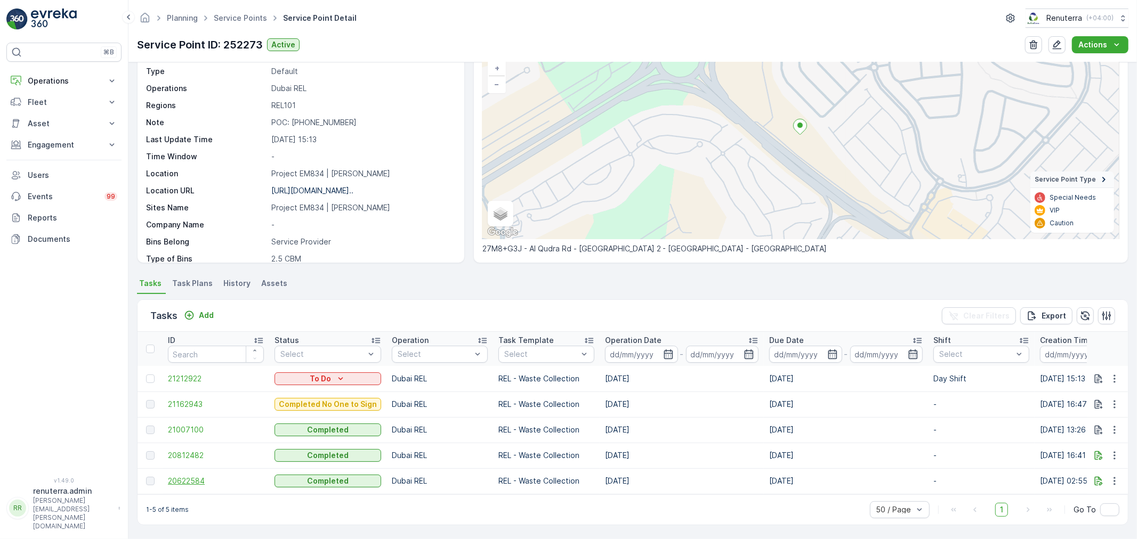
click at [189, 476] on span "20622584" at bounding box center [216, 481] width 96 height 11
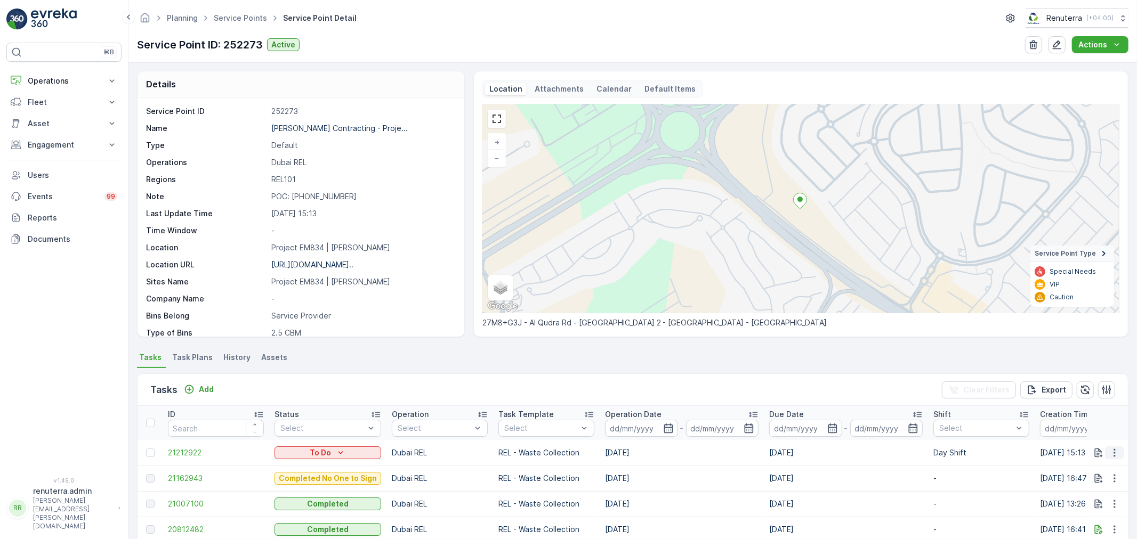
click at [1110, 452] on icon "button" at bounding box center [1114, 453] width 11 height 11
click at [1093, 402] on span "Change Route" at bounding box center [1087, 402] width 52 height 11
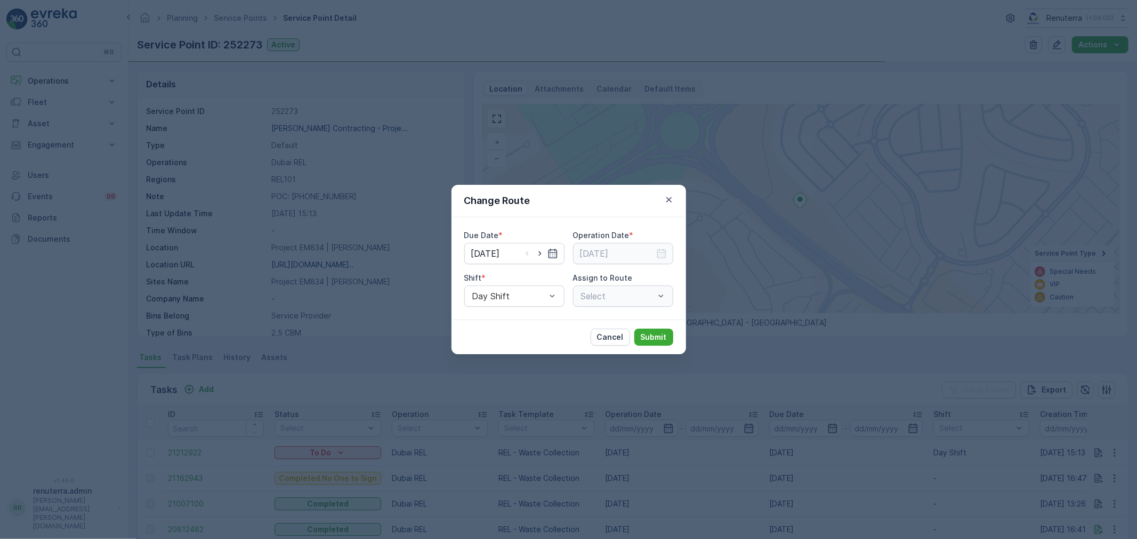
type input "27.08.2025"
click at [540, 257] on icon "button" at bounding box center [540, 253] width 11 height 11
type input "28.08.2025"
click at [662, 256] on icon "button" at bounding box center [661, 253] width 11 height 11
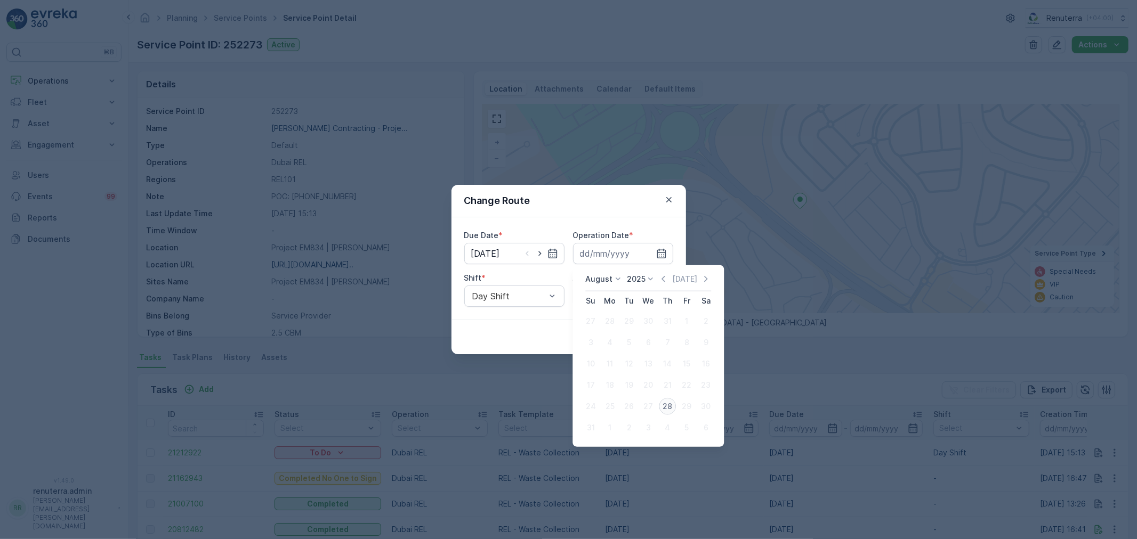
click at [665, 406] on div "28" at bounding box center [667, 406] width 17 height 17
type input "28.08.2025"
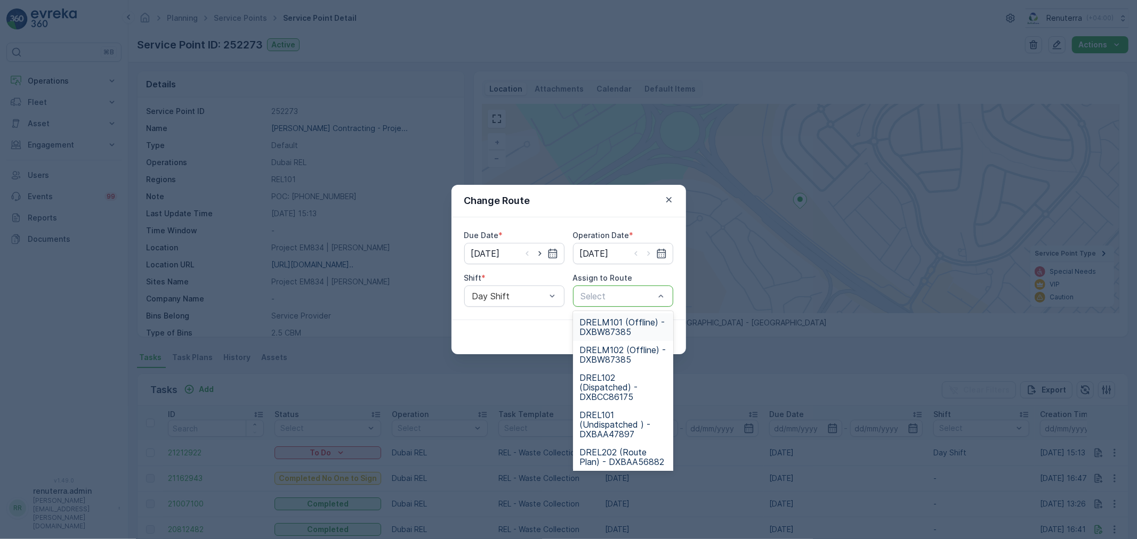
click at [620, 300] on div at bounding box center [618, 297] width 76 height 10
click at [635, 429] on span "DREL101 (Undispatched ) - DXBAA47897" at bounding box center [622, 424] width 87 height 29
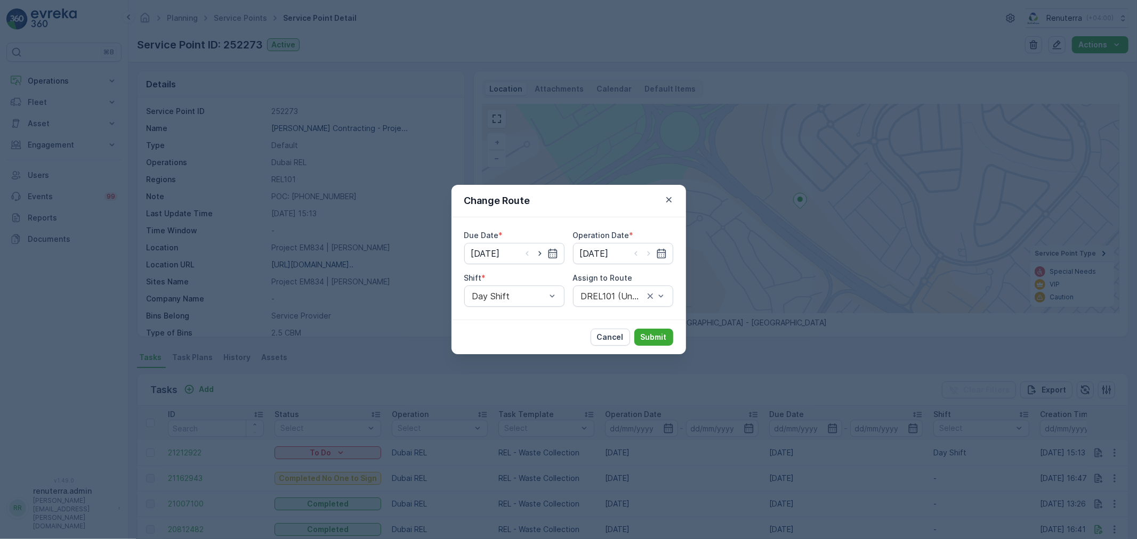
drag, startPoint x: 658, startPoint y: 334, endPoint x: 501, endPoint y: 344, distance: 157.5
click at [501, 344] on div "Cancel Submit" at bounding box center [568, 337] width 234 height 35
click at [644, 337] on p "Submit" at bounding box center [654, 337] width 26 height 11
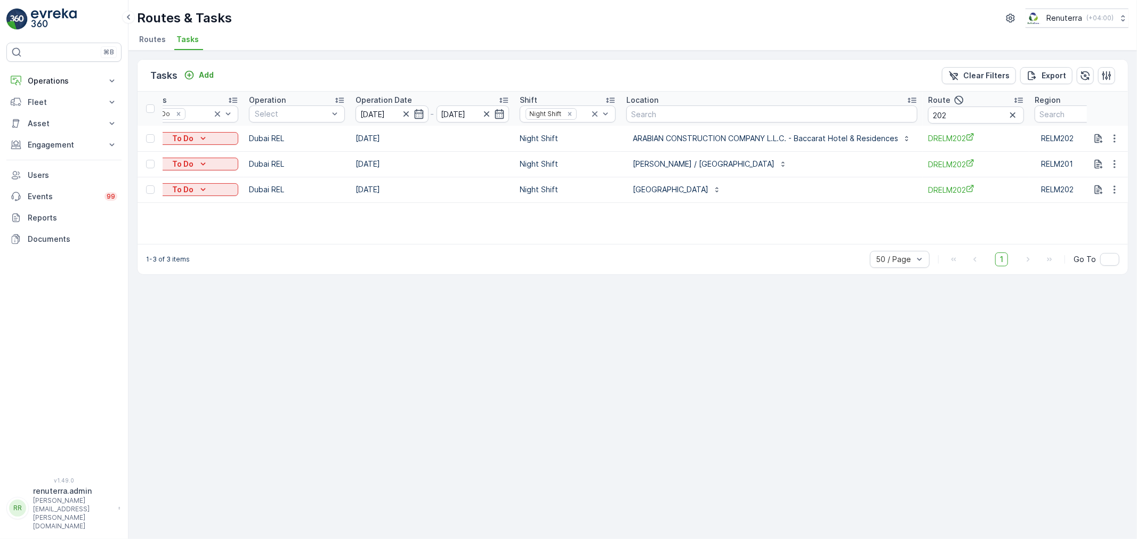
scroll to position [0, 167]
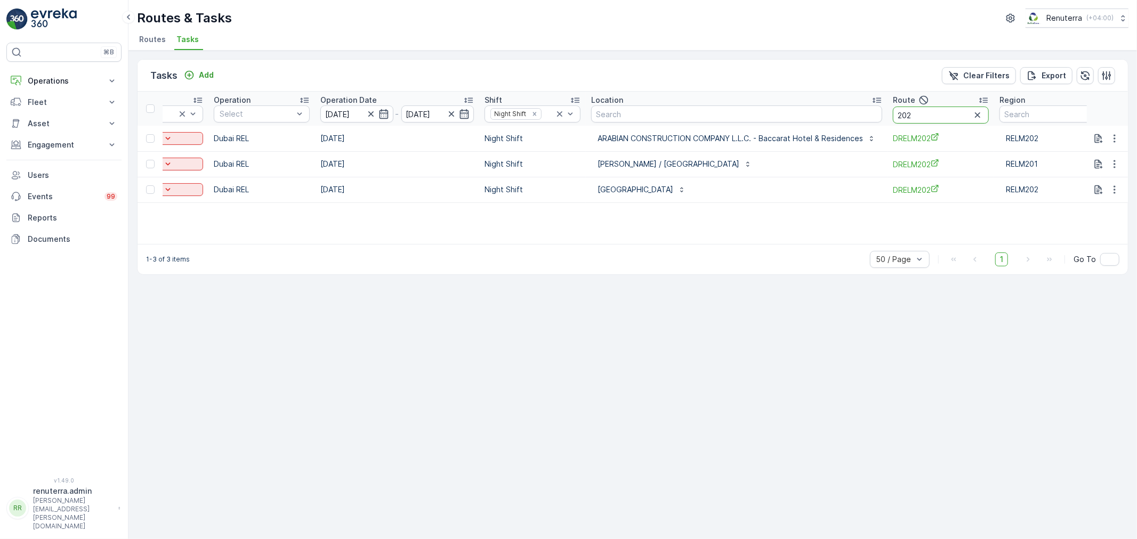
click at [943, 120] on input "202" at bounding box center [941, 115] width 96 height 17
type input "2"
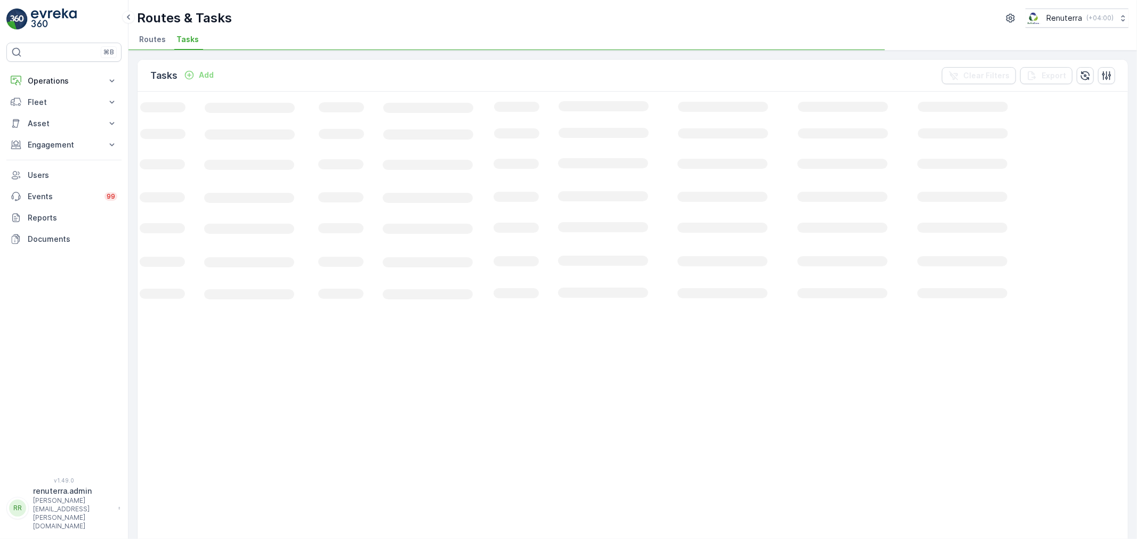
scroll to position [0, 35]
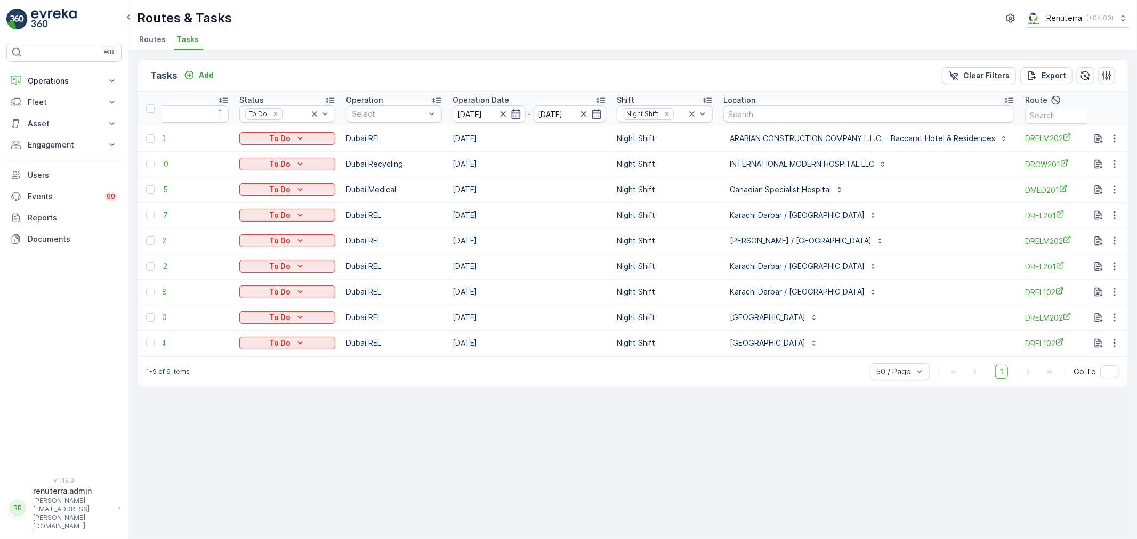
drag, startPoint x: 823, startPoint y: 349, endPoint x: 707, endPoint y: 392, distance: 124.1
click at [707, 394] on div "Tasks Add Clear Filters Export ID Status To Do Operation Select Operation Date …" at bounding box center [632, 295] width 1008 height 489
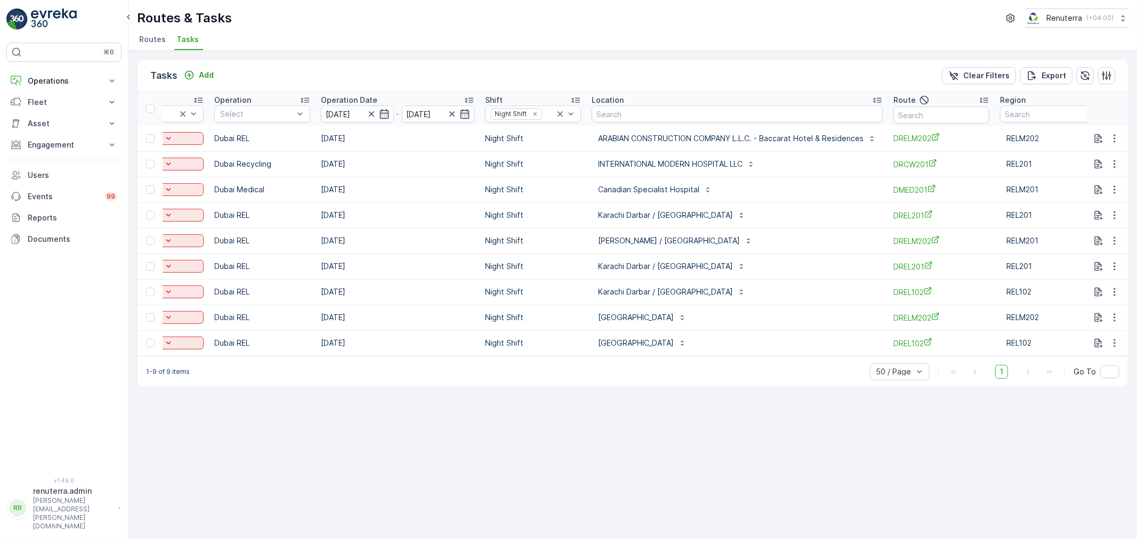
scroll to position [0, 181]
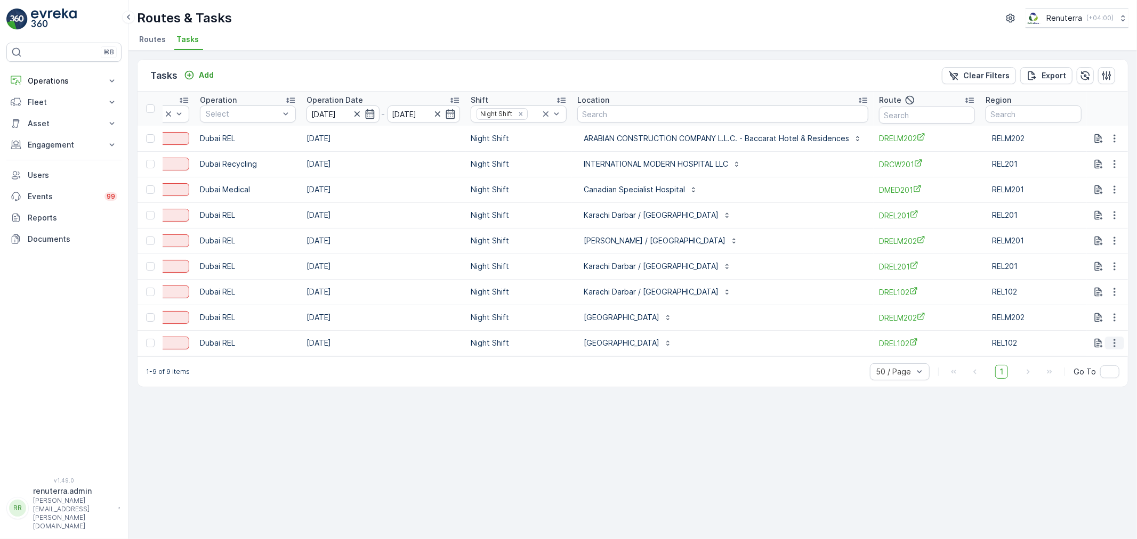
click at [1119, 344] on icon "button" at bounding box center [1114, 343] width 11 height 11
click at [1095, 384] on span "Change Route" at bounding box center [1087, 388] width 52 height 11
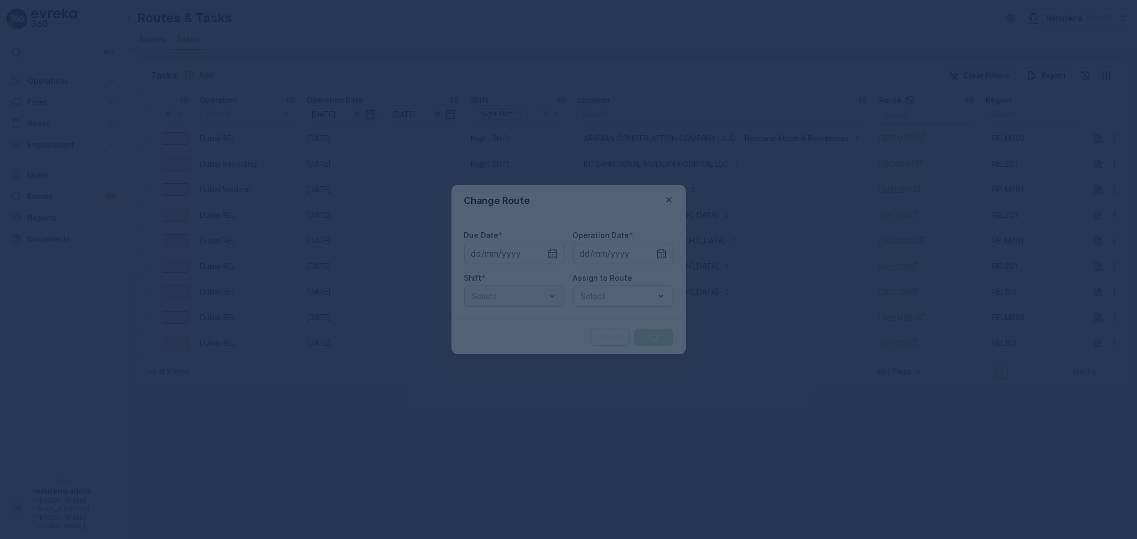
type input "[DATE]"
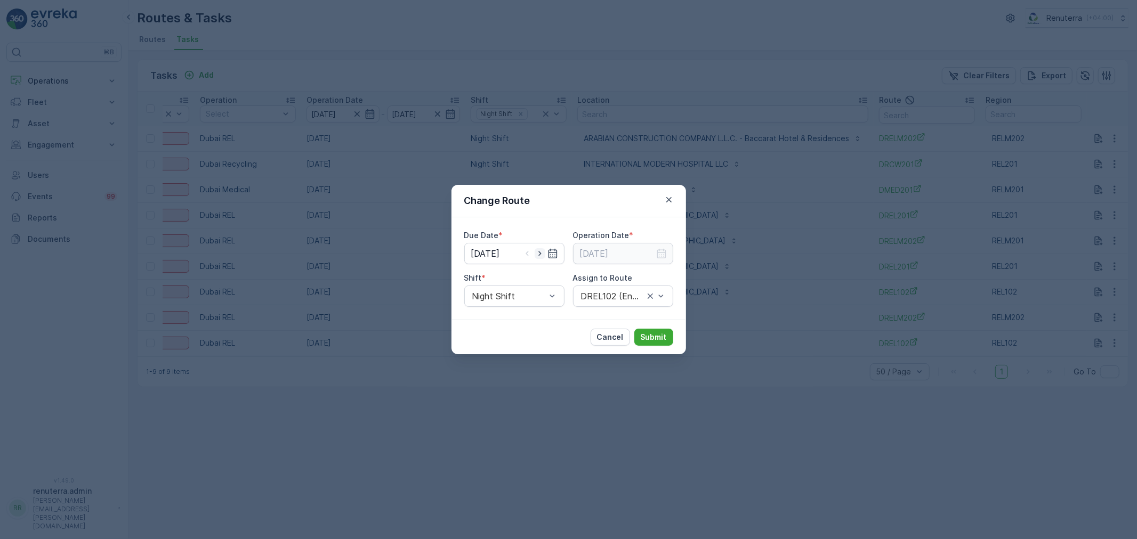
click at [541, 248] on icon "button" at bounding box center [540, 253] width 11 height 11
type input "28.08.2025"
click at [673, 250] on div "Due Date * 28.08.2025 Operation Date * Shift * Night Shift Assign to Route DREL…" at bounding box center [568, 268] width 234 height 102
click at [664, 253] on icon "button" at bounding box center [661, 253] width 11 height 11
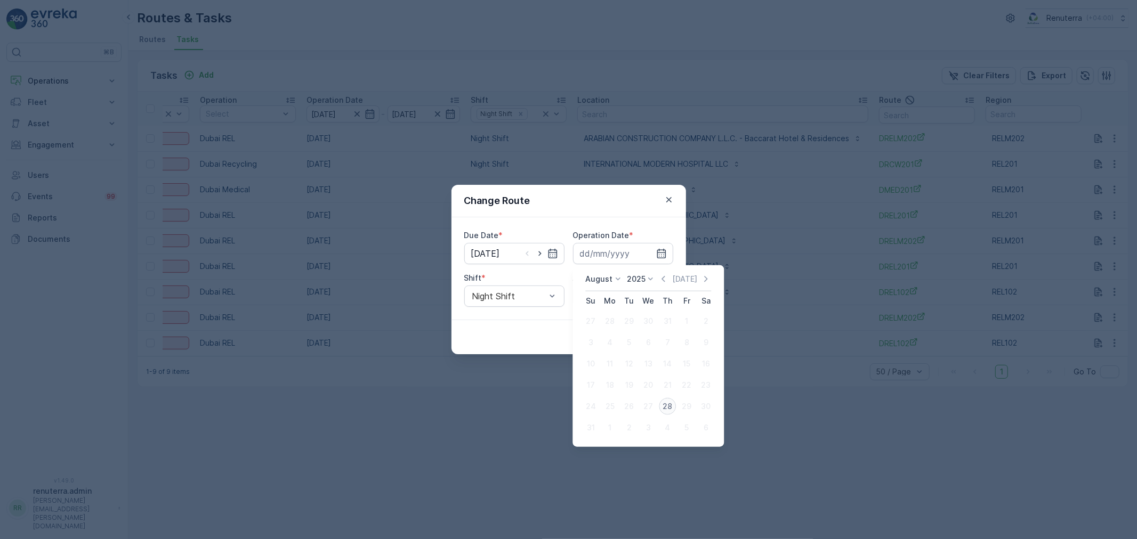
click at [666, 407] on div "28" at bounding box center [667, 406] width 17 height 17
type input "[DATE]"
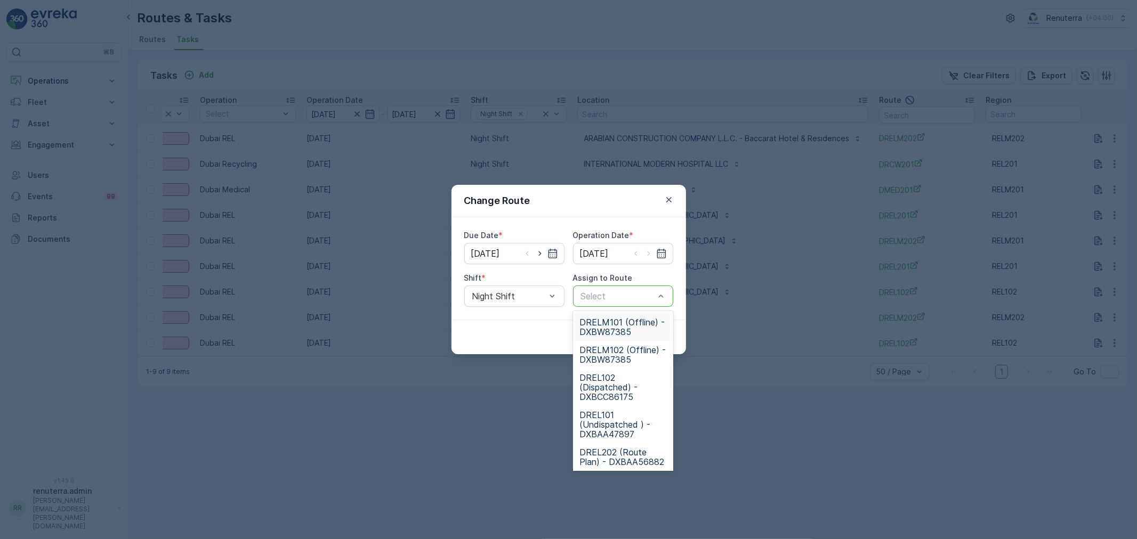
click at [648, 298] on div at bounding box center [618, 297] width 76 height 10
type input "102"
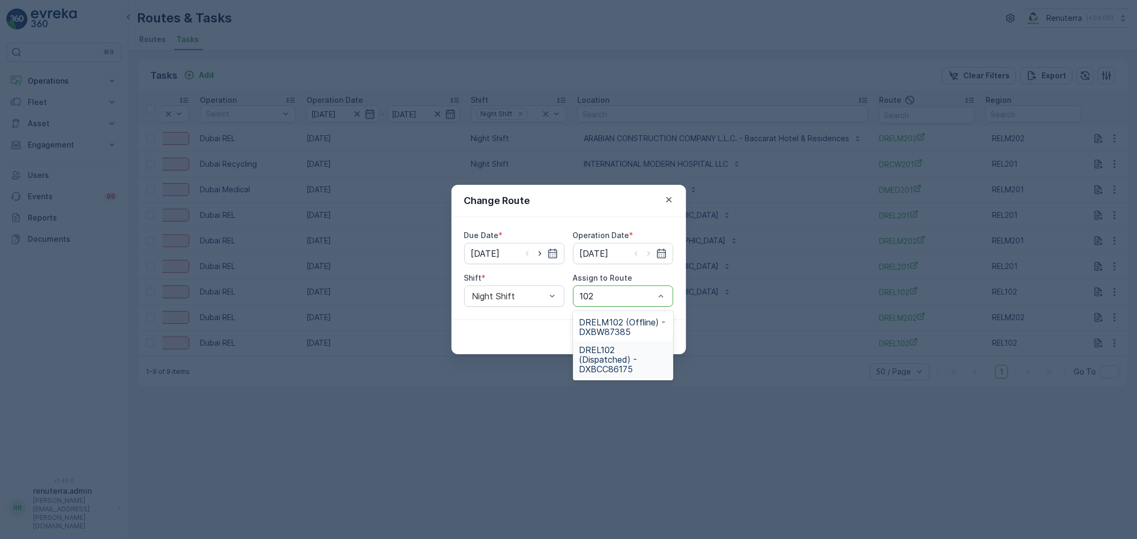
click at [627, 352] on span "DREL102 (Dispatched) - DXBCC86175" at bounding box center [622, 359] width 87 height 29
click at [657, 329] on button "Submit" at bounding box center [653, 337] width 39 height 17
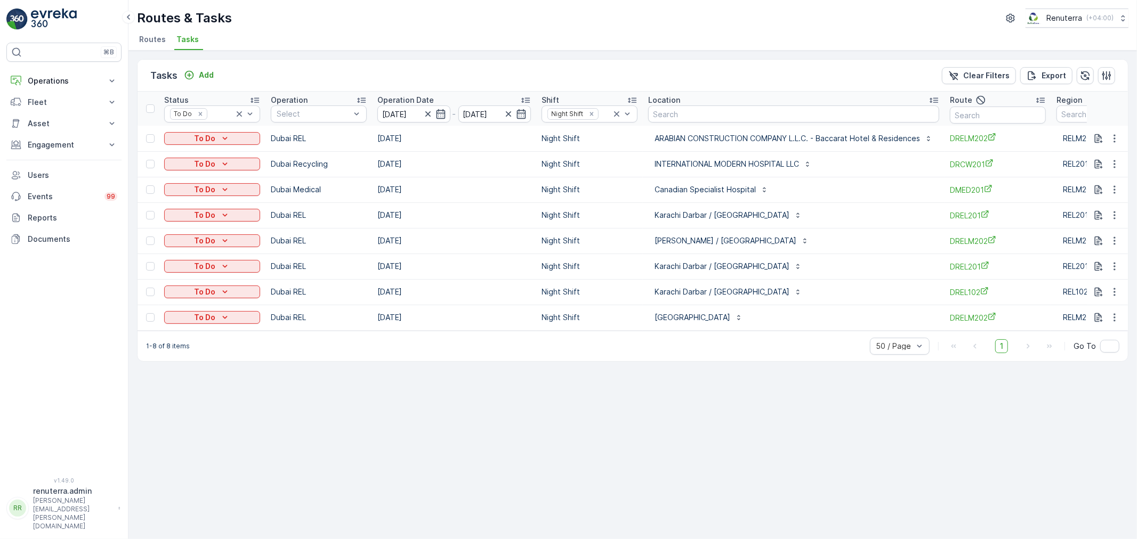
scroll to position [0, 114]
click at [984, 114] on input "text" at bounding box center [994, 115] width 96 height 17
type input "202"
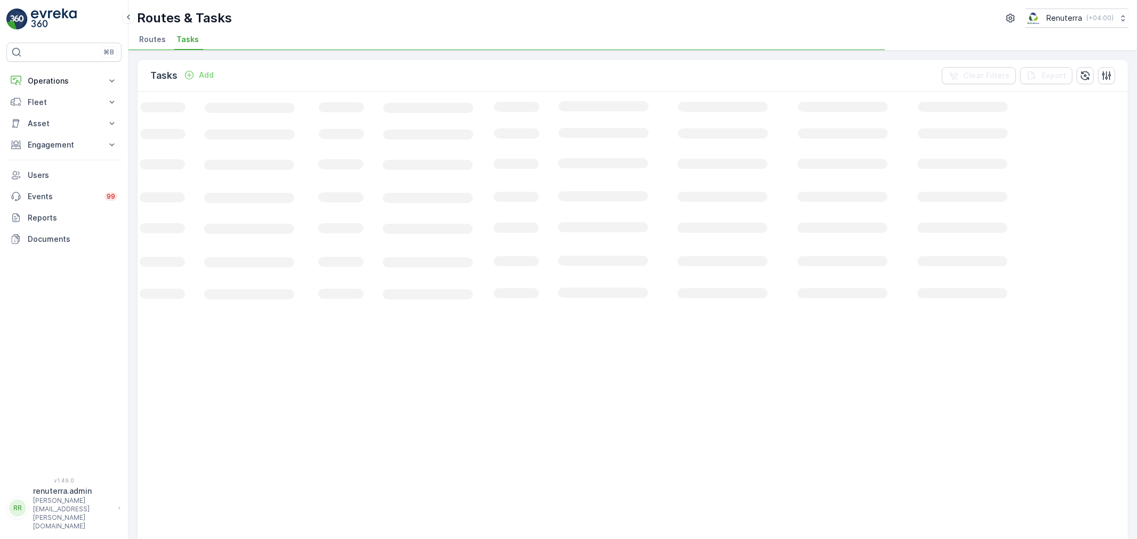
scroll to position [0, 35]
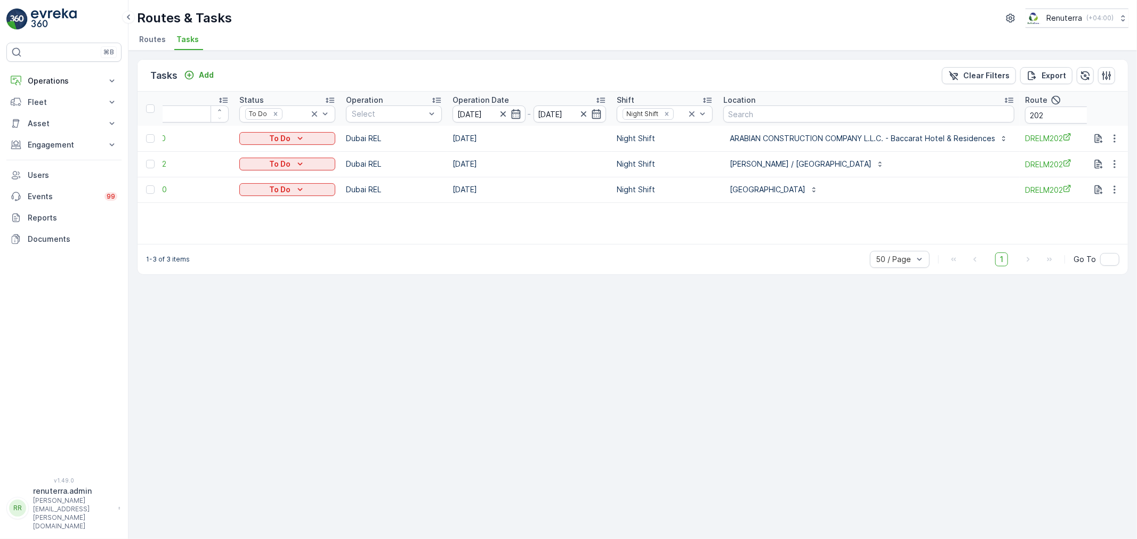
click at [851, 246] on div "1-3 of 3 items 50 / Page 1 Go To" at bounding box center [632, 259] width 990 height 30
drag, startPoint x: 851, startPoint y: 246, endPoint x: 900, endPoint y: 246, distance: 48.5
click at [900, 246] on div "1-3 of 3 items 50 / Page 1 Go To" at bounding box center [632, 259] width 990 height 30
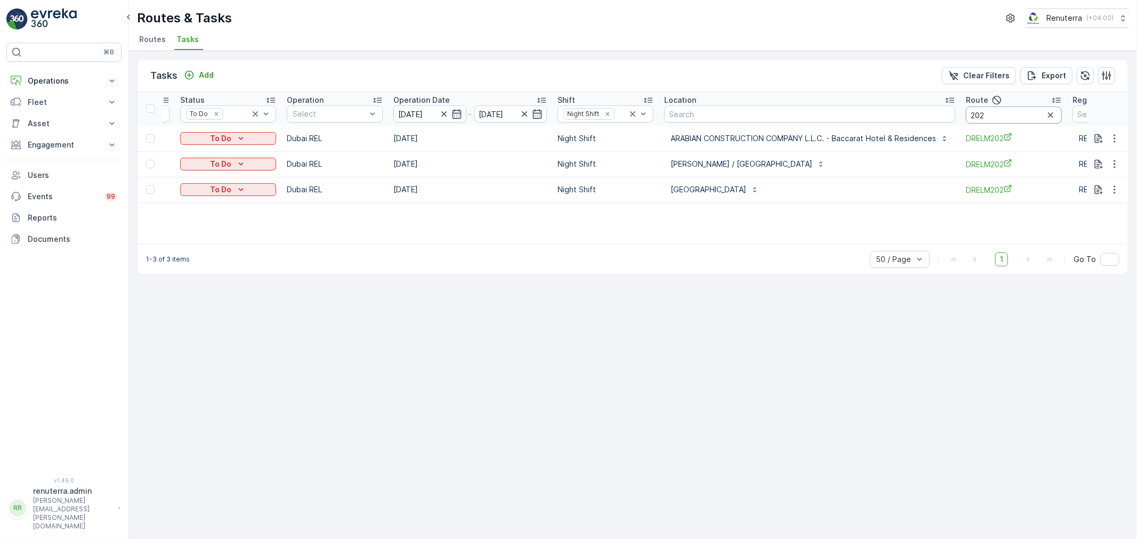
click at [1002, 115] on input "202" at bounding box center [1014, 115] width 96 height 17
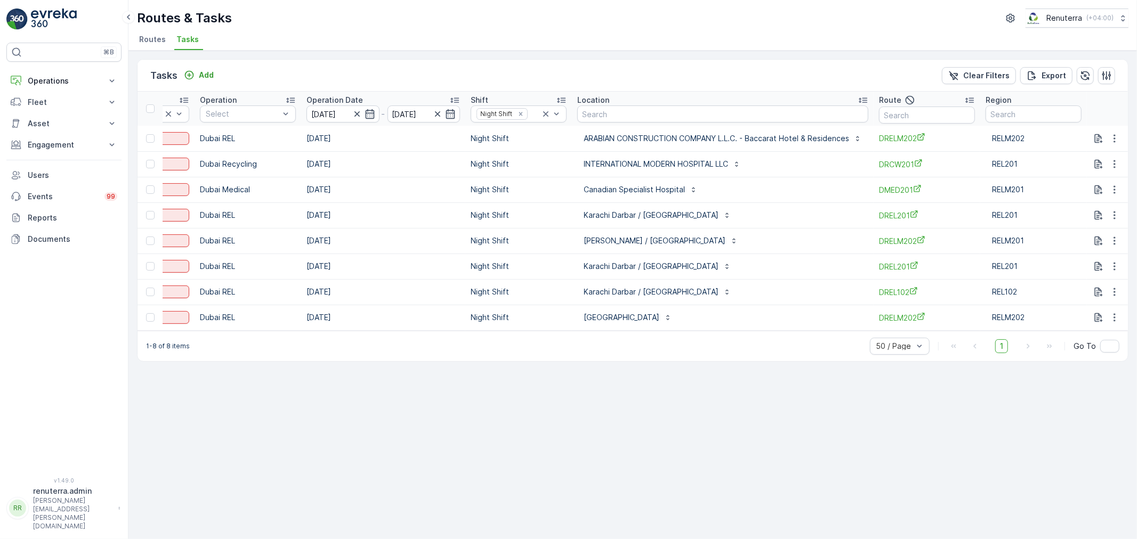
scroll to position [0, 181]
click at [692, 337] on div "1-8 of 8 items 50 / Page 1 Go To" at bounding box center [632, 346] width 990 height 30
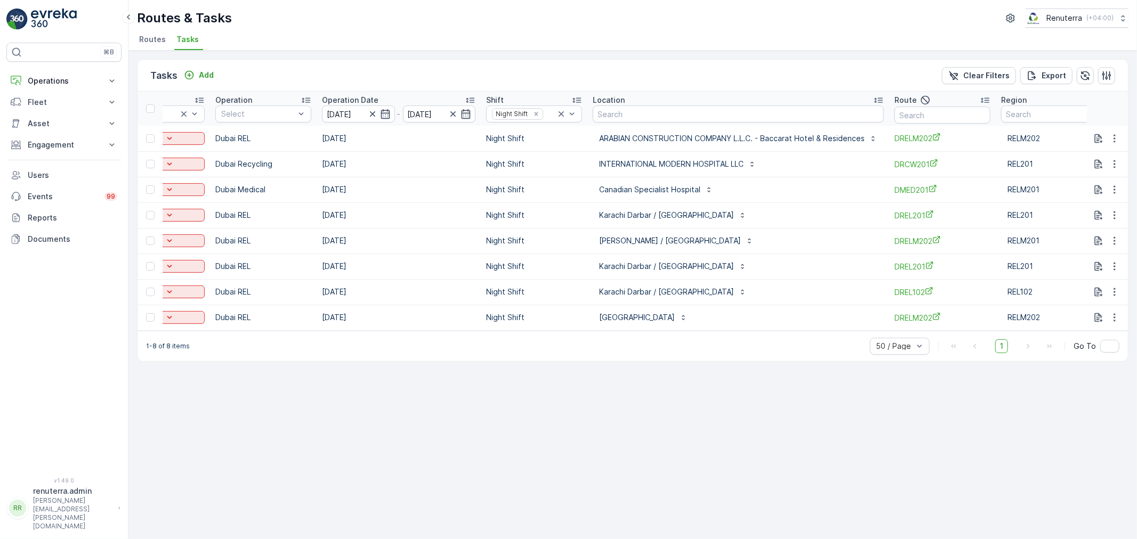
scroll to position [0, 181]
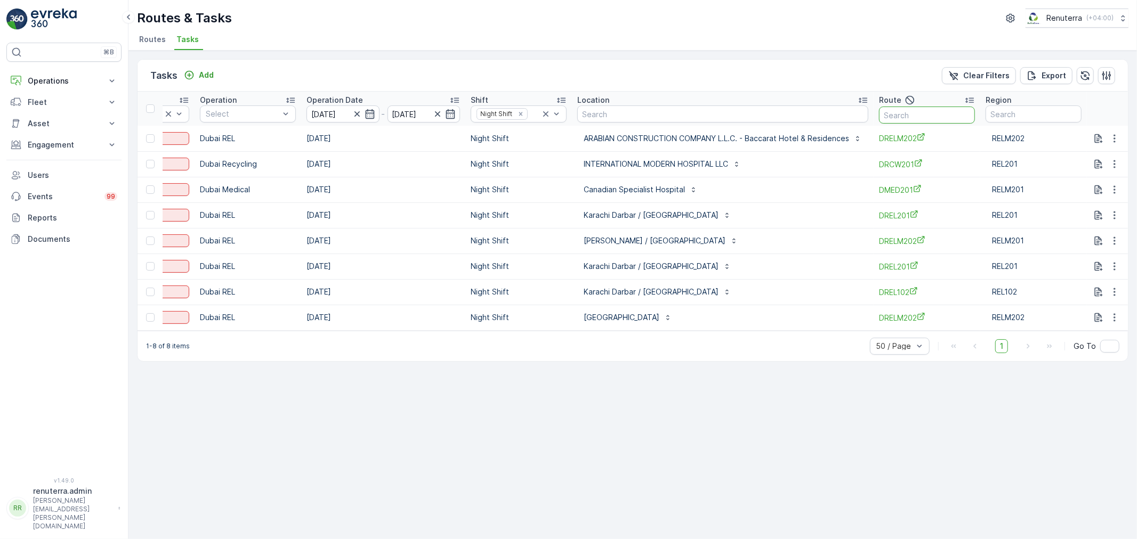
click at [907, 113] on input "text" at bounding box center [927, 115] width 96 height 17
type input "202"
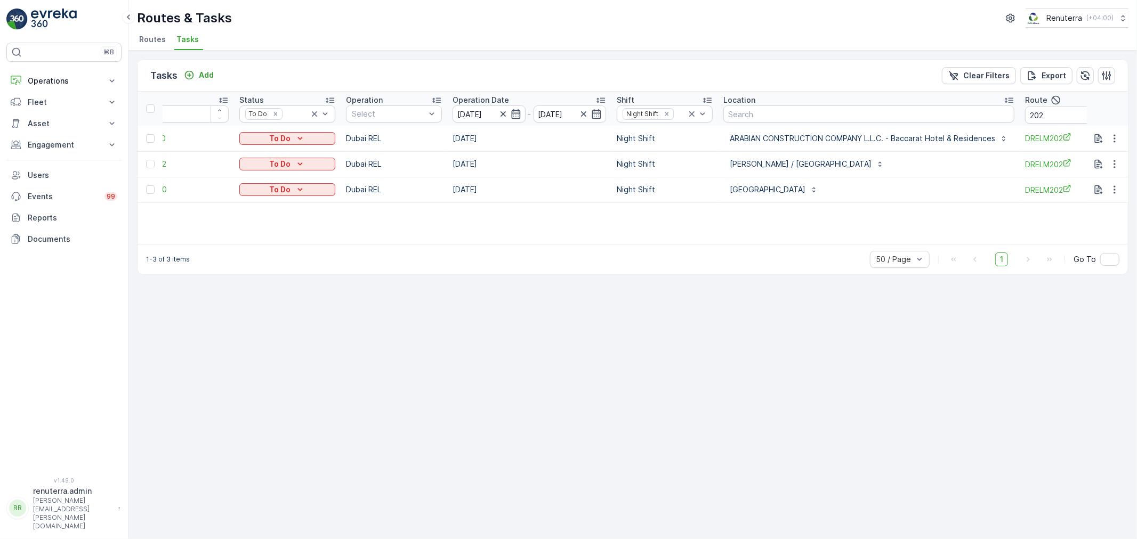
drag, startPoint x: 812, startPoint y: 244, endPoint x: 846, endPoint y: 244, distance: 34.6
click at [846, 244] on div "1-3 of 3 items 50 / Page 1 Go To" at bounding box center [632, 259] width 990 height 30
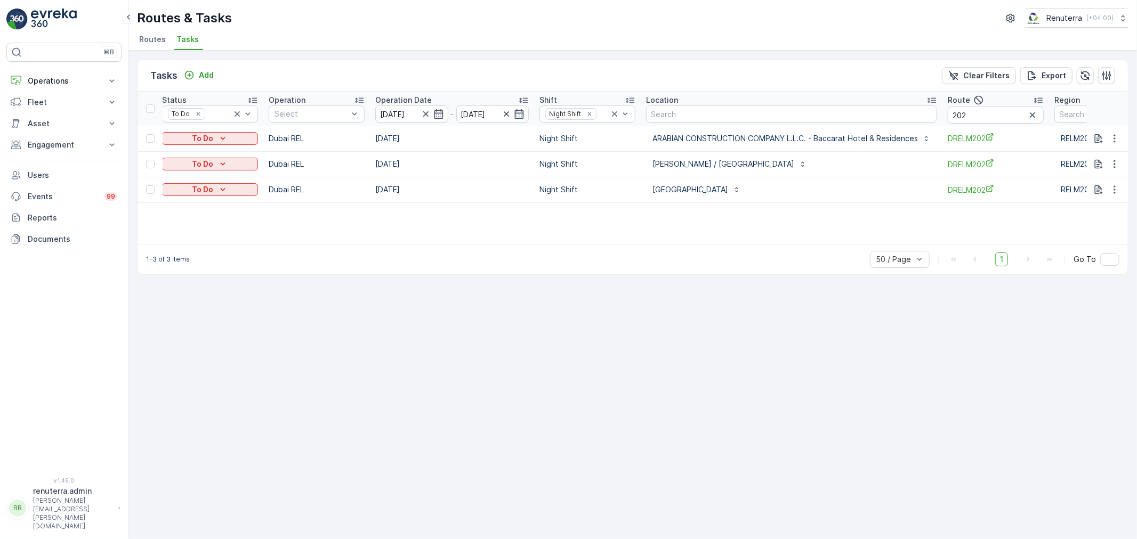
scroll to position [0, 120]
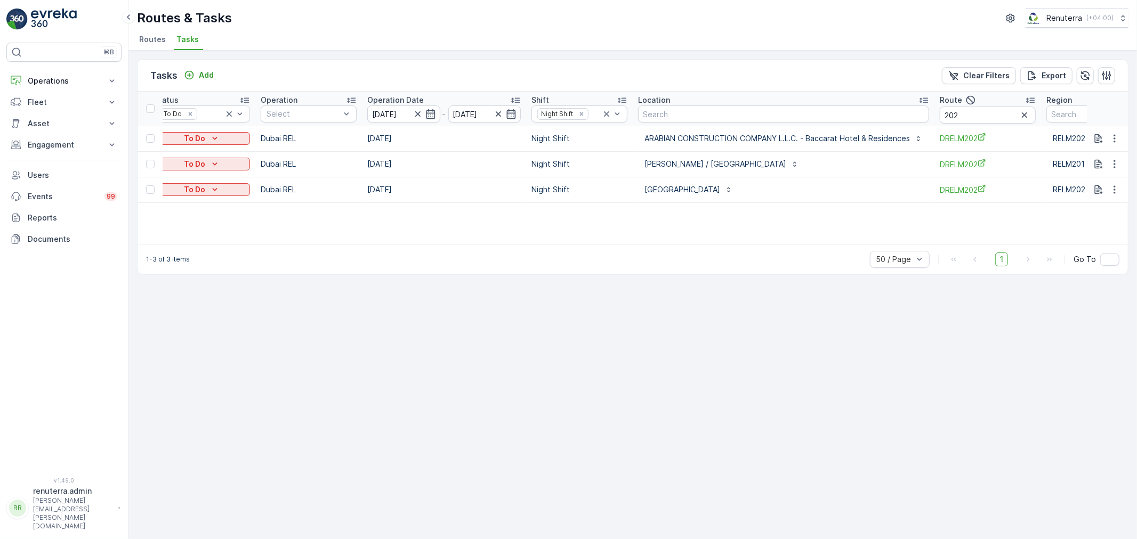
drag, startPoint x: 808, startPoint y: 244, endPoint x: 844, endPoint y: 244, distance: 35.7
click at [844, 244] on div "1-3 of 3 items 50 / Page 1 Go To" at bounding box center [632, 259] width 990 height 30
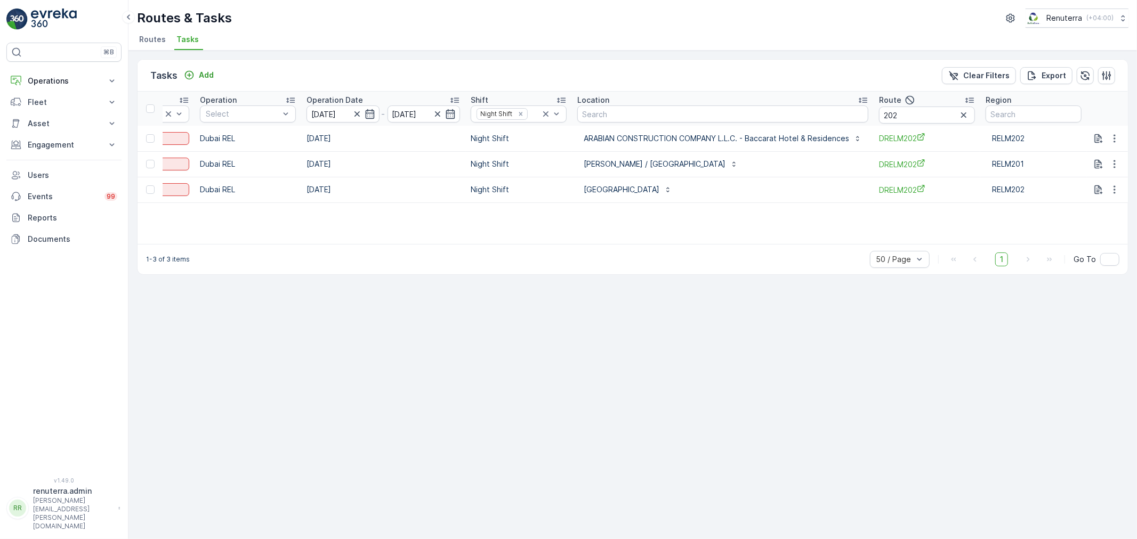
scroll to position [0, 181]
click at [902, 115] on input "202" at bounding box center [927, 115] width 96 height 17
type input "2"
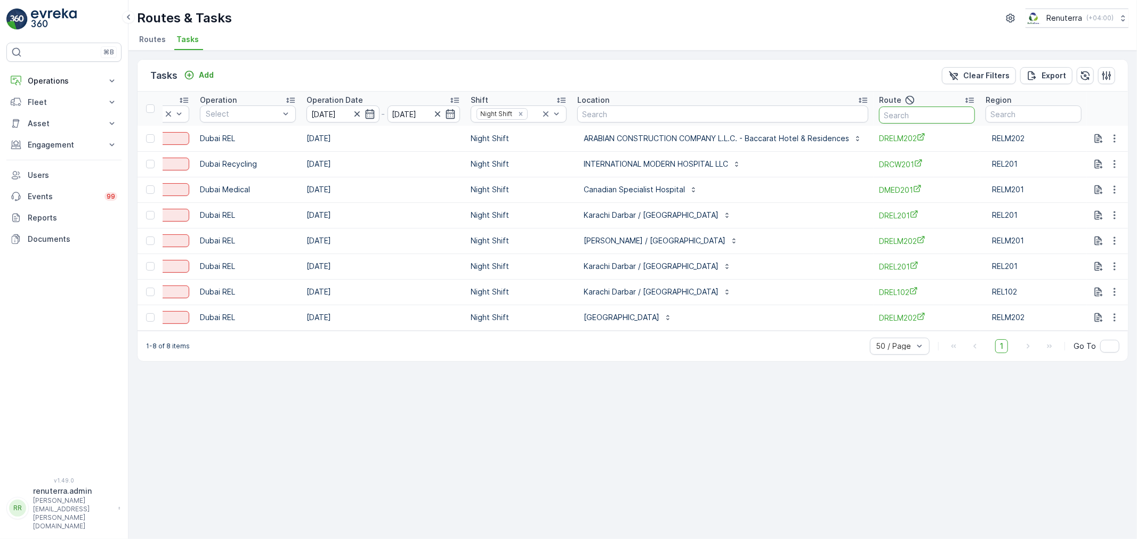
click at [903, 115] on input "text" at bounding box center [927, 115] width 96 height 17
type input "drelm"
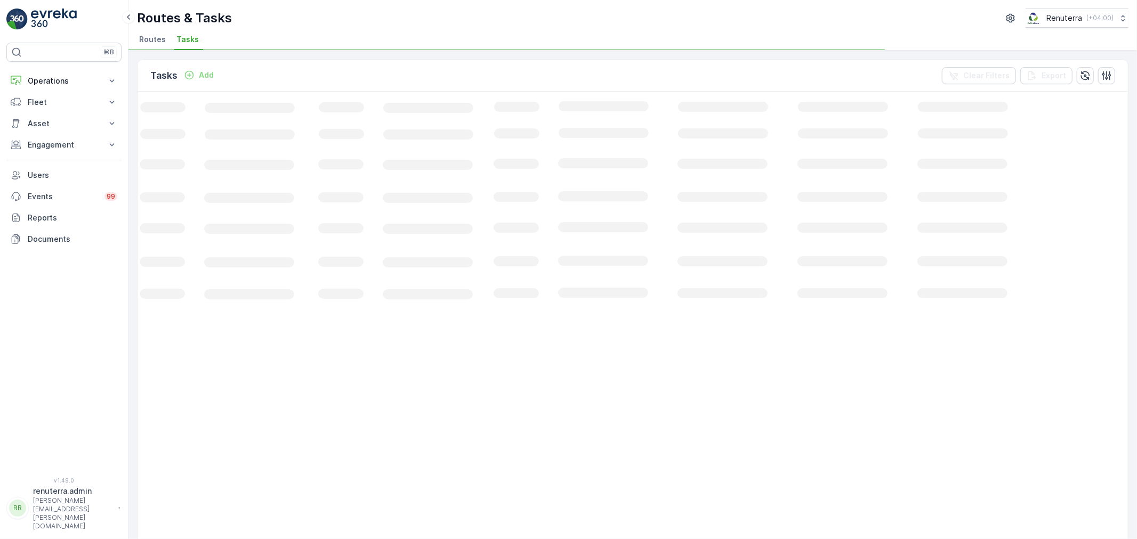
scroll to position [0, 35]
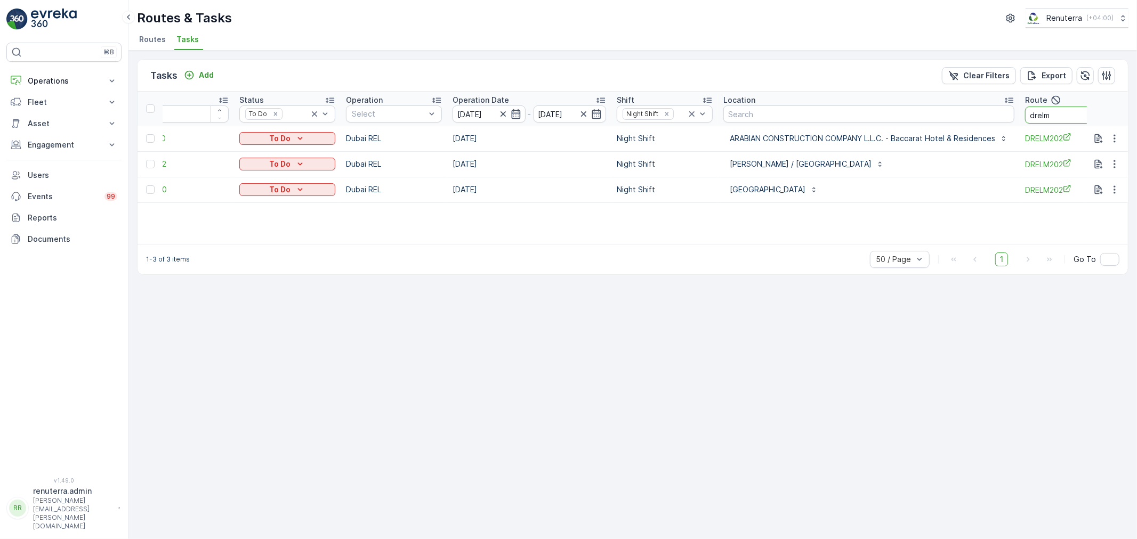
click at [1077, 119] on input "drelm" at bounding box center [1073, 115] width 96 height 17
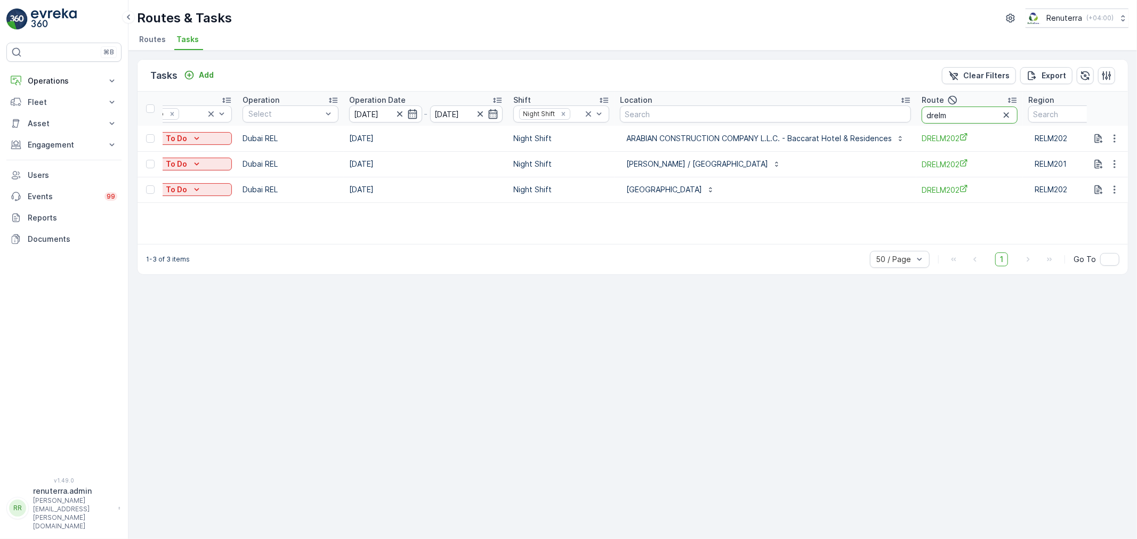
drag, startPoint x: 930, startPoint y: 116, endPoint x: 895, endPoint y: 118, distance: 34.7
click at [895, 118] on tr "ID Status To Do Operation Select Operation Date [DATE] - [DATE] Shift Night Shi…" at bounding box center [585, 109] width 1172 height 34
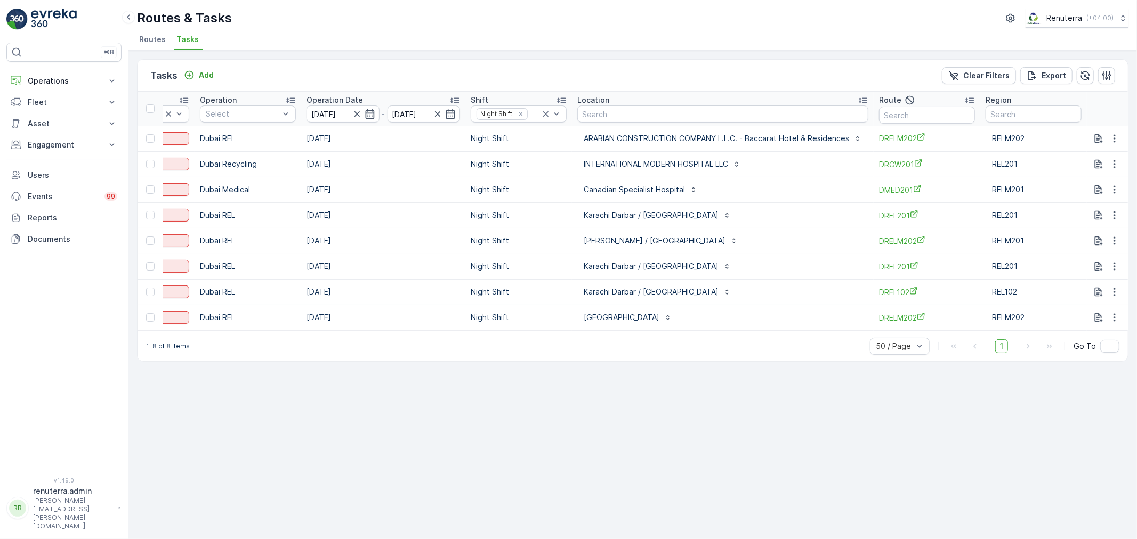
scroll to position [0, 181]
click at [1109, 239] on button "button" at bounding box center [1114, 240] width 19 height 13
click at [1098, 283] on span "Change Route" at bounding box center [1087, 286] width 52 height 11
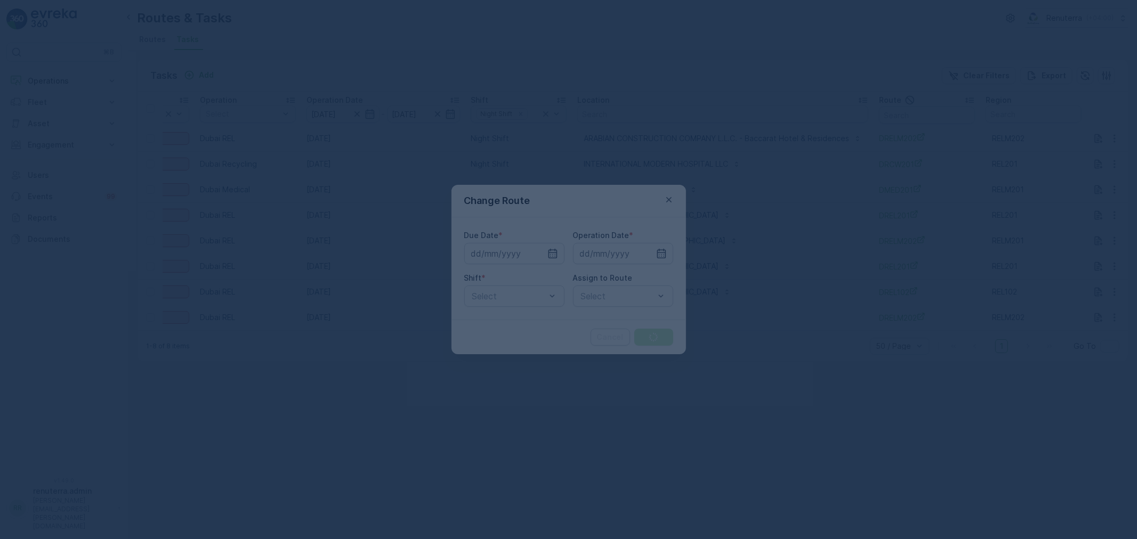
type input "[DATE]"
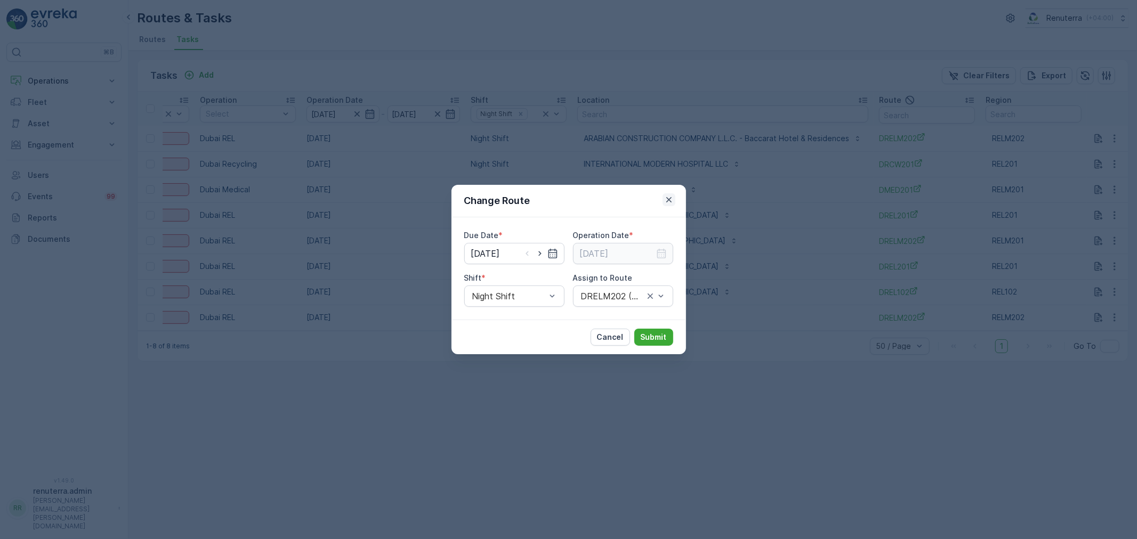
click at [668, 200] on icon "button" at bounding box center [668, 199] width 5 height 5
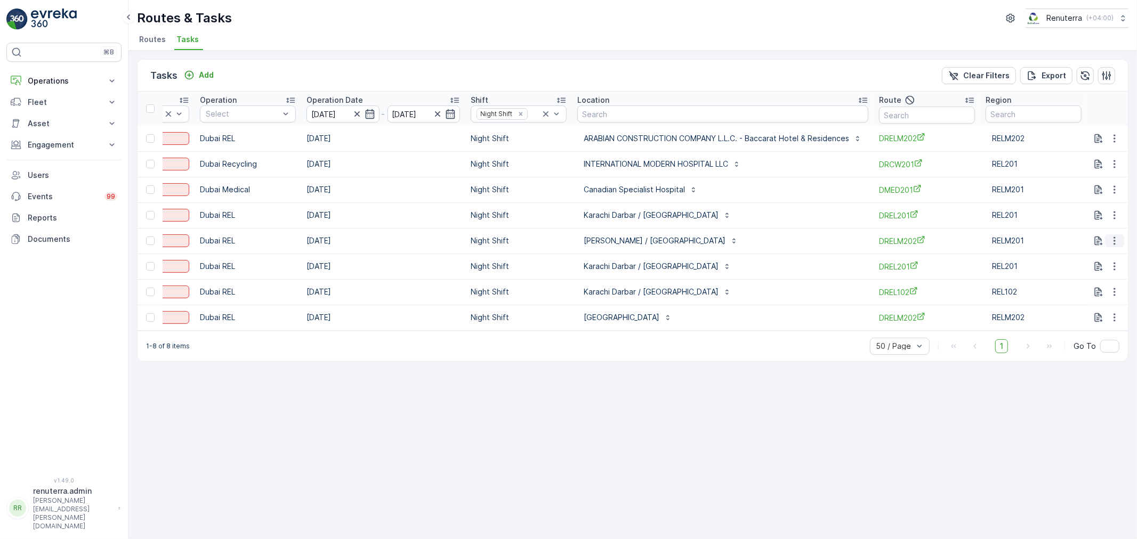
click at [1118, 242] on icon "button" at bounding box center [1114, 241] width 11 height 11
click at [1102, 286] on span "Change Route" at bounding box center [1087, 286] width 52 height 11
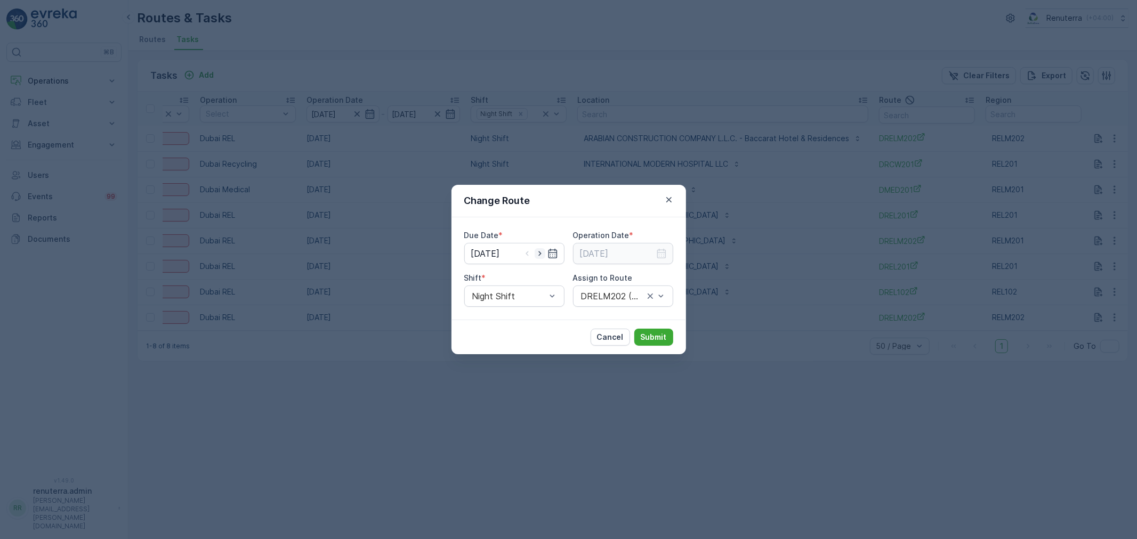
click at [538, 254] on icon "button" at bounding box center [540, 253] width 11 height 11
type input "[DATE]"
drag, startPoint x: 527, startPoint y: 296, endPoint x: 522, endPoint y: 308, distance: 13.0
click at [523, 305] on div "Night Shift" at bounding box center [514, 296] width 100 height 21
drag, startPoint x: 522, startPoint y: 308, endPoint x: 506, endPoint y: 329, distance: 26.6
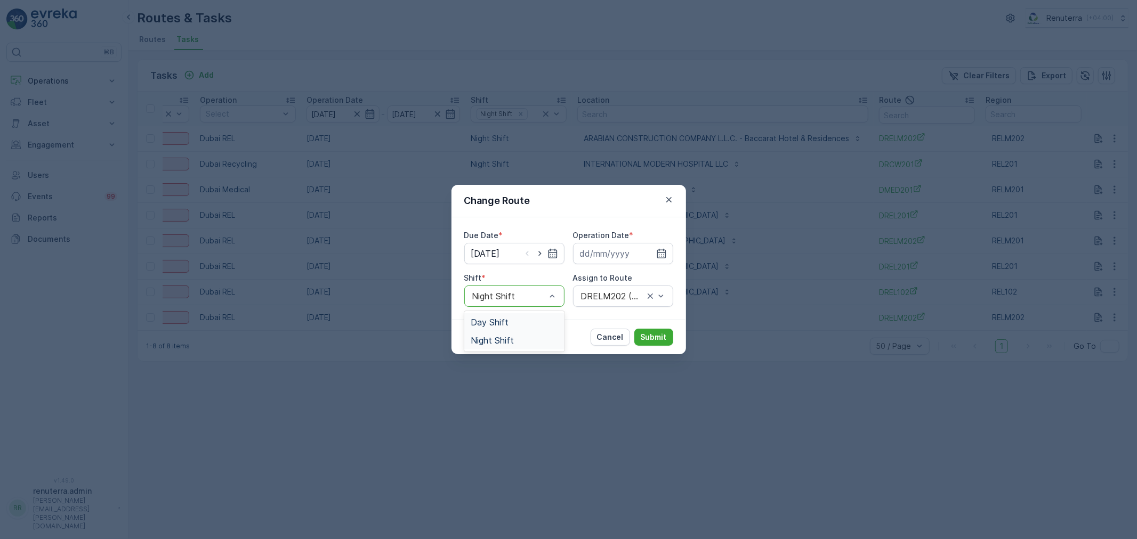
click at [507, 330] on div "Day Shift" at bounding box center [514, 322] width 100 height 18
click at [508, 323] on div "Cancel Submit" at bounding box center [568, 337] width 234 height 35
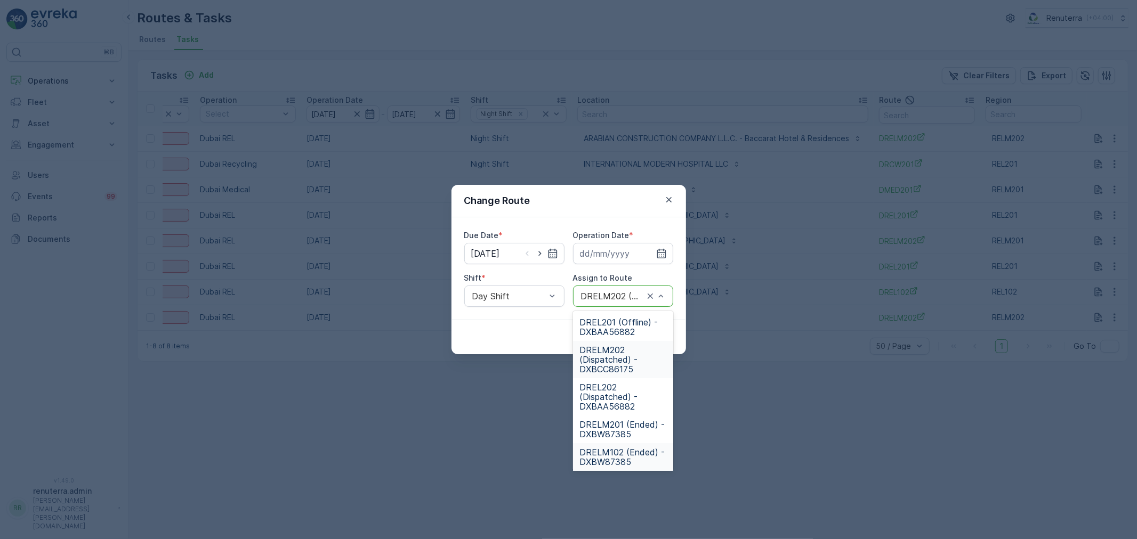
click at [613, 459] on span "DRELM102 (Ended) - DXBW87385" at bounding box center [622, 457] width 87 height 19
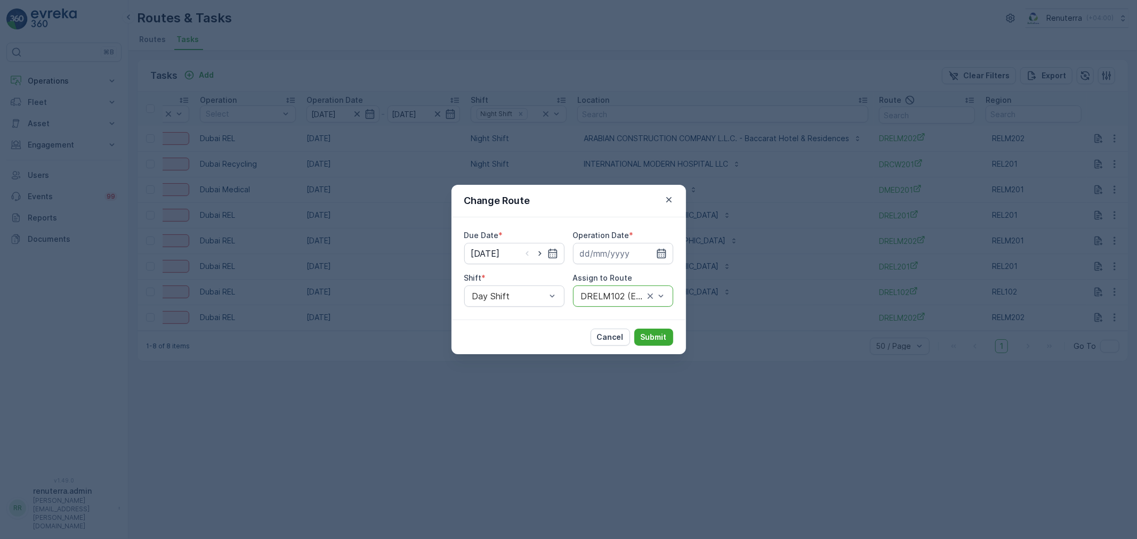
click at [659, 255] on icon "button" at bounding box center [661, 253] width 11 height 11
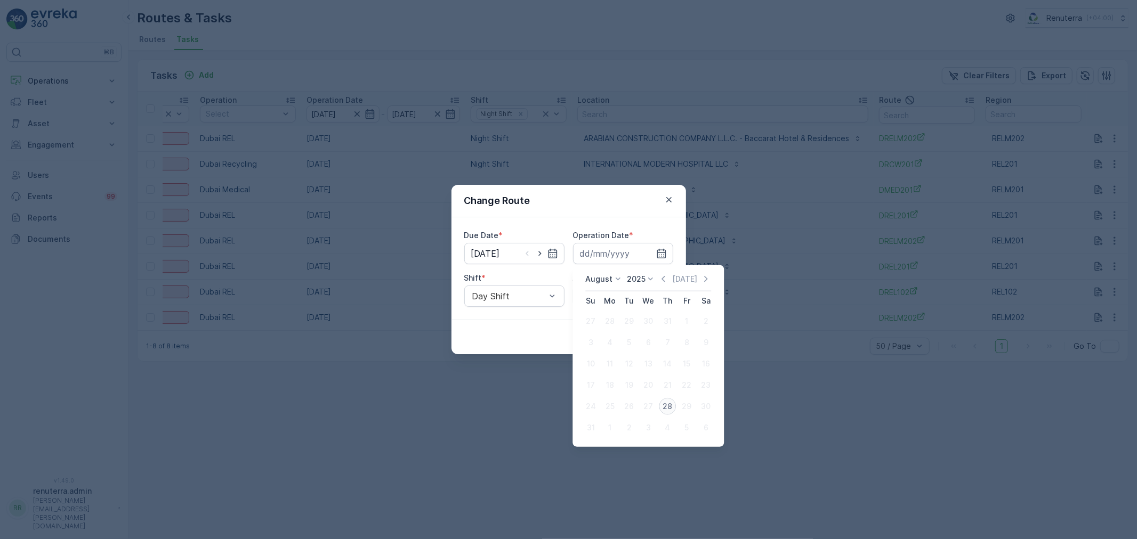
click at [665, 404] on div "28" at bounding box center [667, 406] width 17 height 17
type input "28.08.2025"
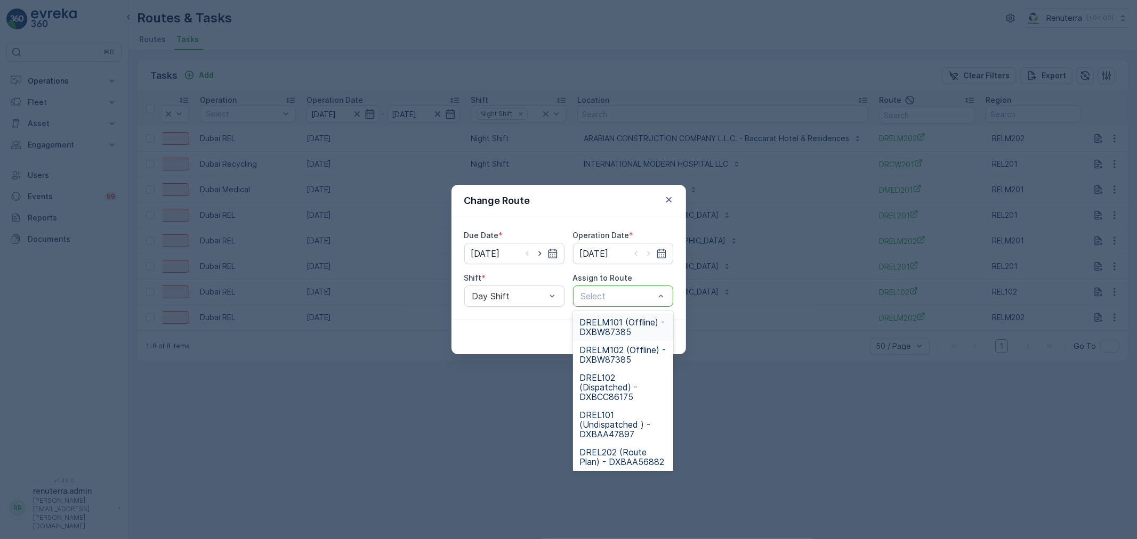
click at [613, 299] on div at bounding box center [618, 297] width 76 height 10
click at [621, 343] on div "DRELM102 (Offline) - DXBW87385" at bounding box center [623, 355] width 100 height 28
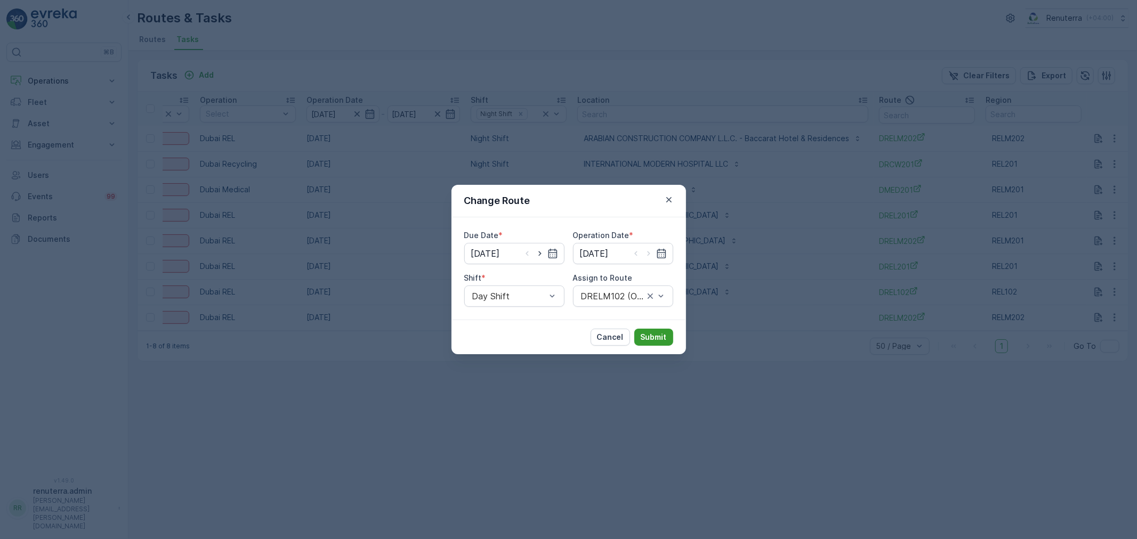
click at [646, 332] on p "Submit" at bounding box center [654, 337] width 26 height 11
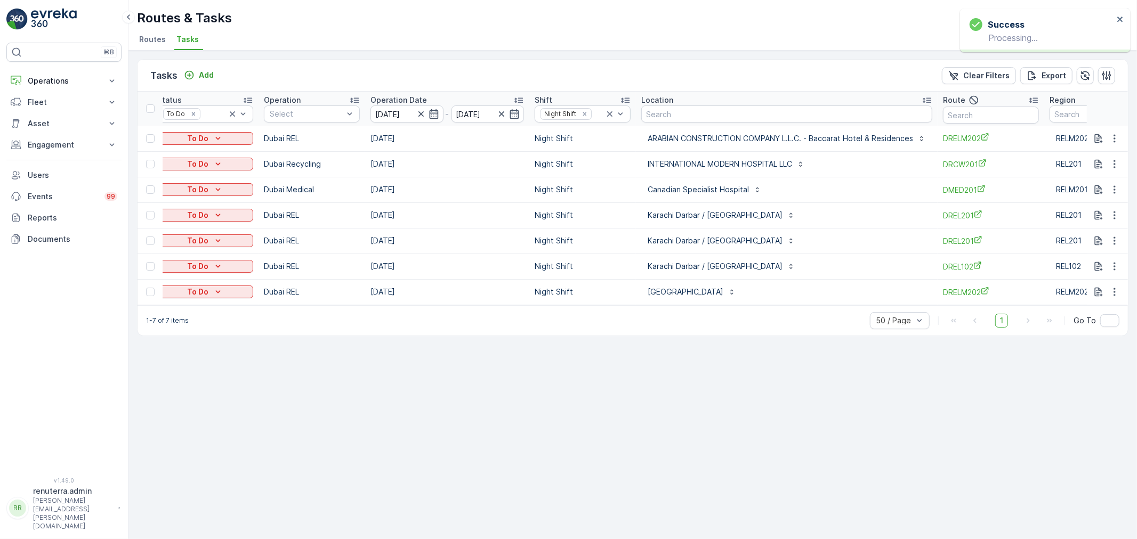
scroll to position [0, 119]
click at [736, 134] on p "ARABIAN CONSTRUCTION COMPANY L.L.C. - Baccarat Hotel & Residences" at bounding box center [778, 138] width 265 height 11
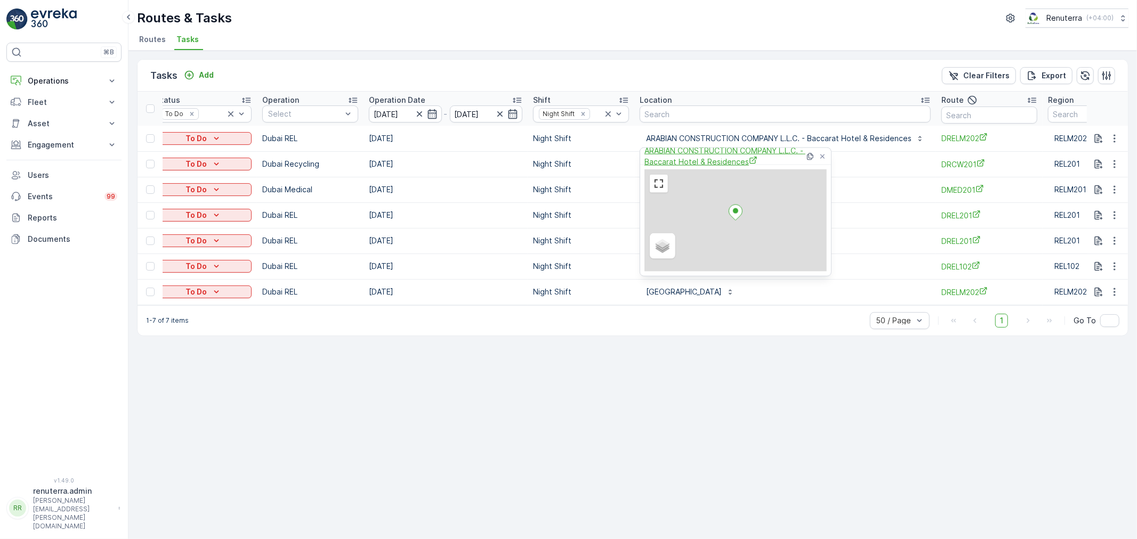
click at [719, 152] on span "ARABIAN CONSTRUCTION COMPANY L.L.C. - Baccarat Hotel & Residences" at bounding box center [724, 156] width 160 height 22
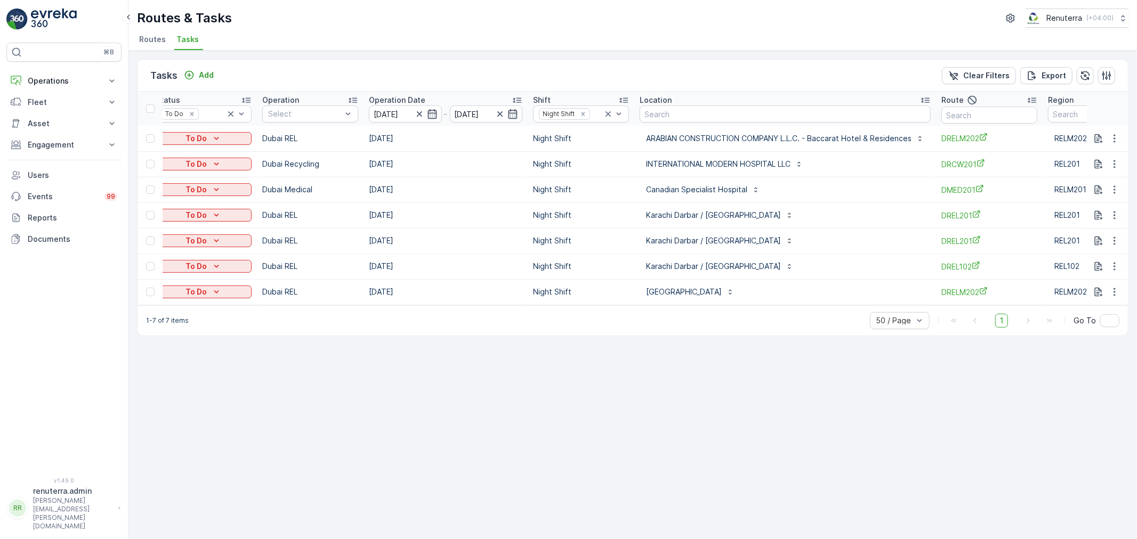
click at [392, 327] on div "1-7 of 7 items 50 / Page 1 Go To" at bounding box center [632, 320] width 990 height 30
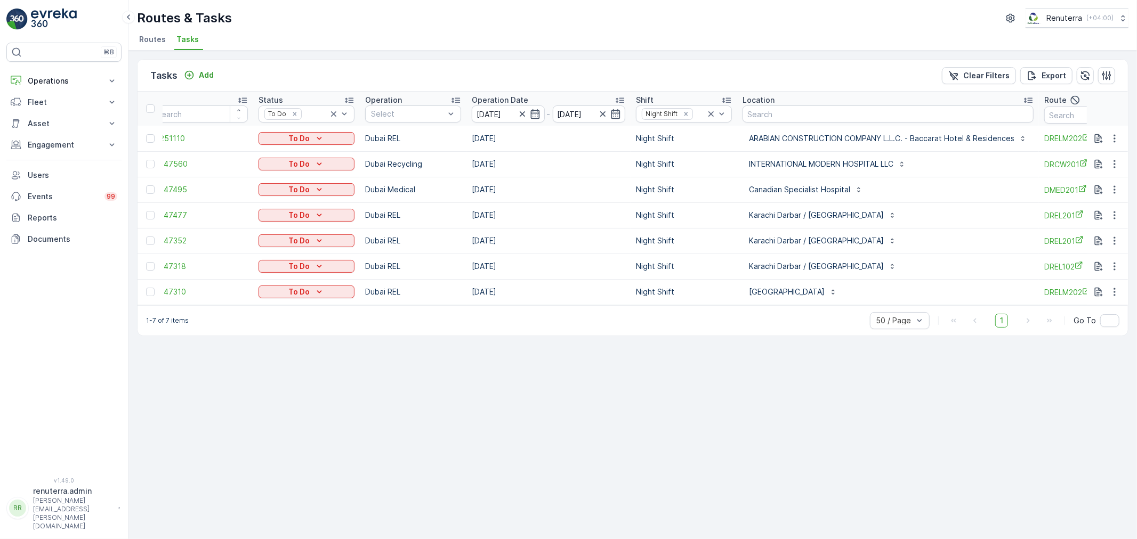
scroll to position [0, 0]
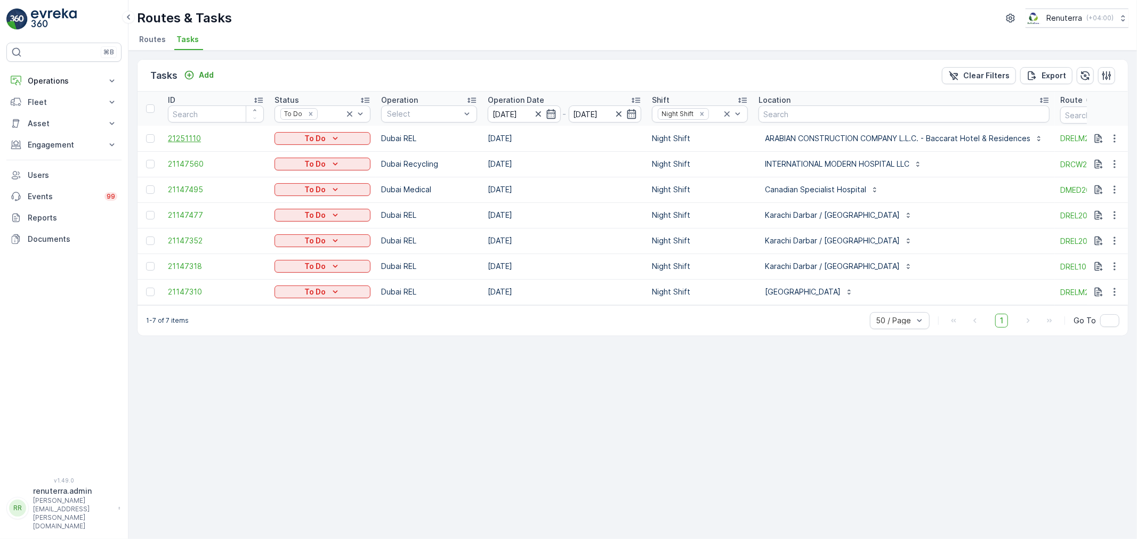
click at [183, 142] on span "21251110" at bounding box center [216, 138] width 96 height 11
click at [177, 137] on span "21251110" at bounding box center [216, 138] width 96 height 11
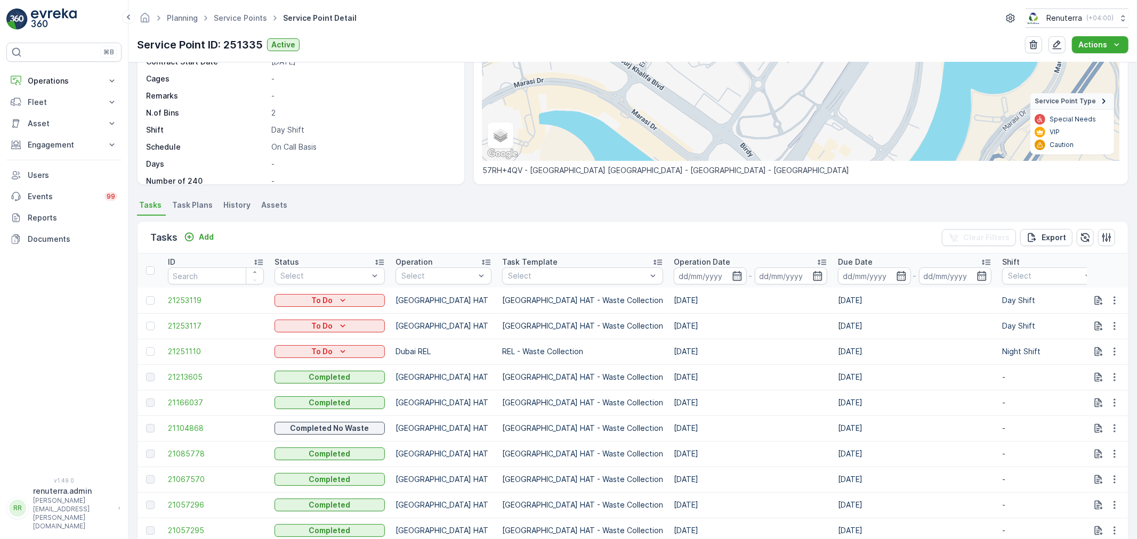
scroll to position [151, 0]
click at [421, 384] on p "Dubai REL" at bounding box center [431, 380] width 37 height 11
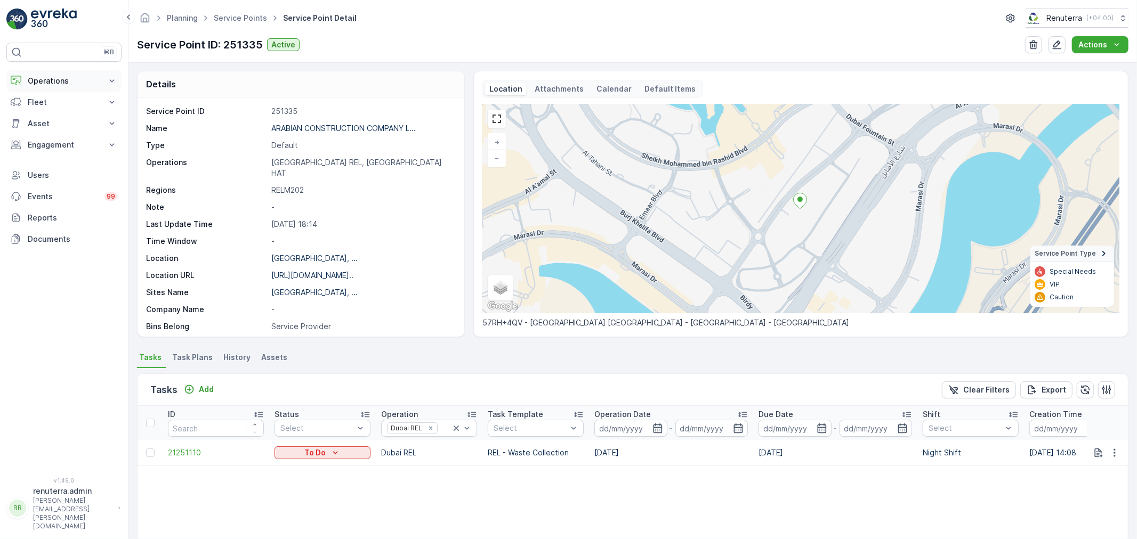
drag, startPoint x: 58, startPoint y: 71, endPoint x: 58, endPoint y: 85, distance: 13.9
click at [58, 72] on button "Operations" at bounding box center [63, 80] width 115 height 21
click at [56, 126] on p "Routes & Tasks" at bounding box center [54, 129] width 55 height 11
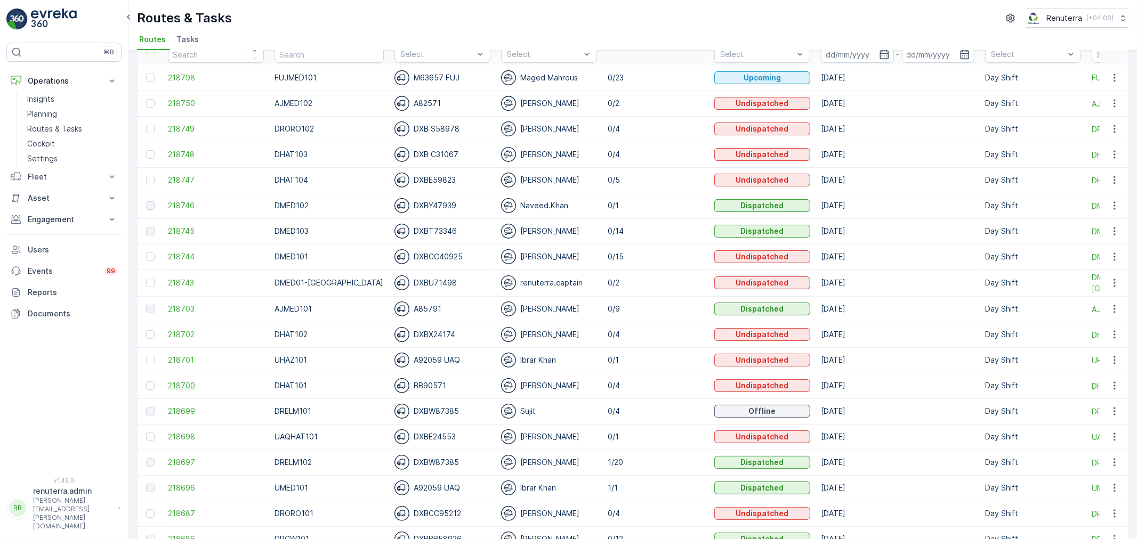
scroll to position [59, 0]
click at [176, 460] on span "218697" at bounding box center [216, 462] width 96 height 11
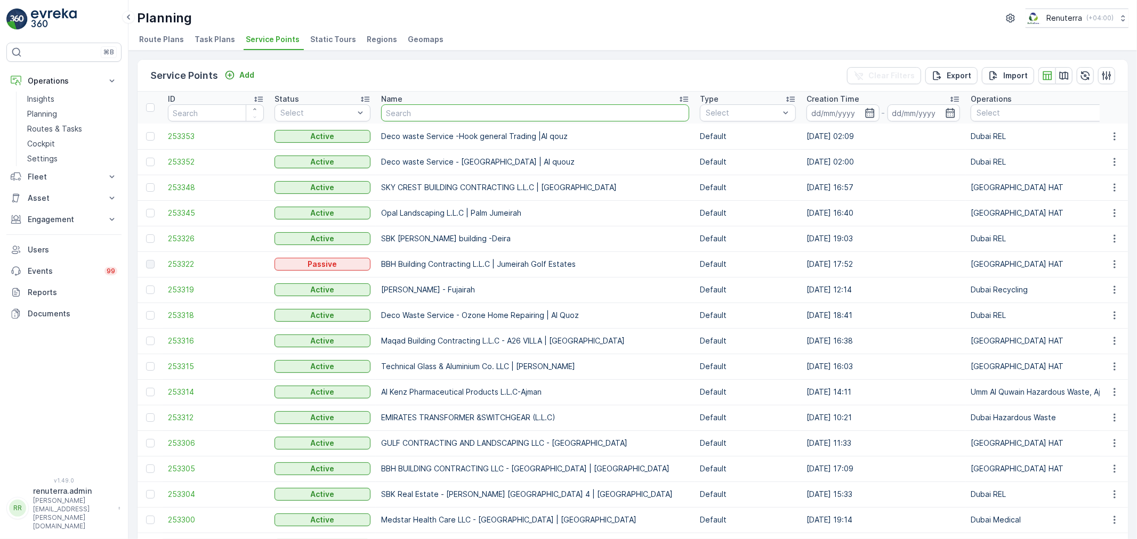
click at [480, 107] on input "text" at bounding box center [535, 112] width 308 height 17
type input "[PERSON_NAME]"
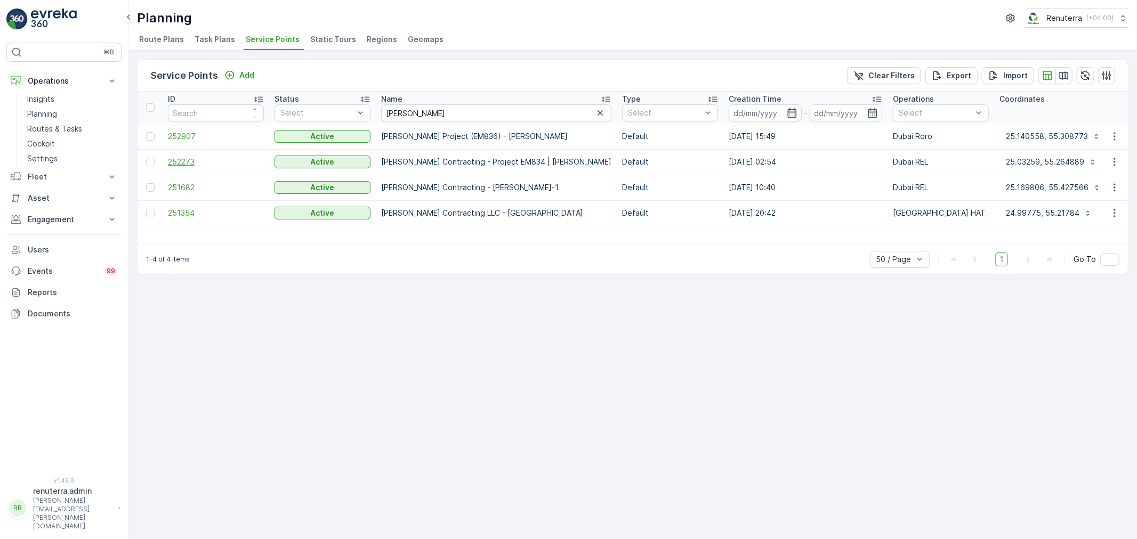
click at [196, 161] on span "252273" at bounding box center [216, 162] width 96 height 11
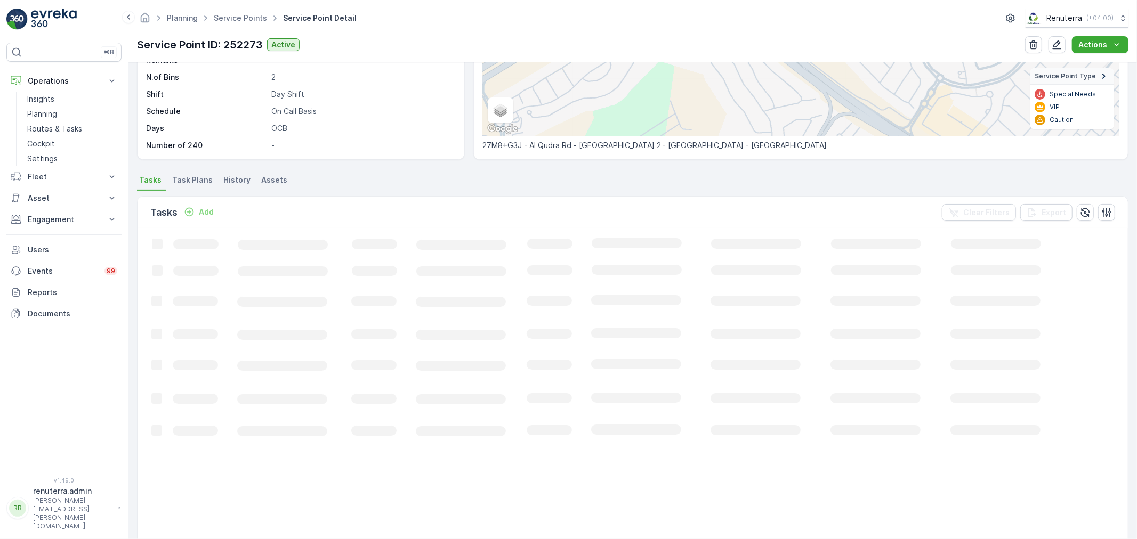
scroll to position [79, 0]
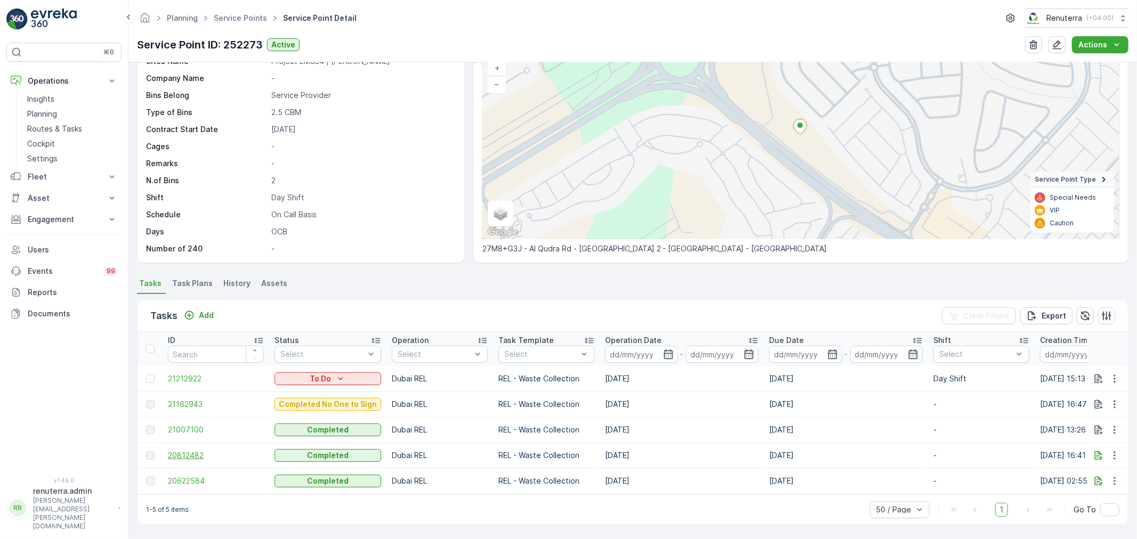
click at [184, 450] on span "20812482" at bounding box center [216, 455] width 96 height 11
